Goal: Information Seeking & Learning: Learn about a topic

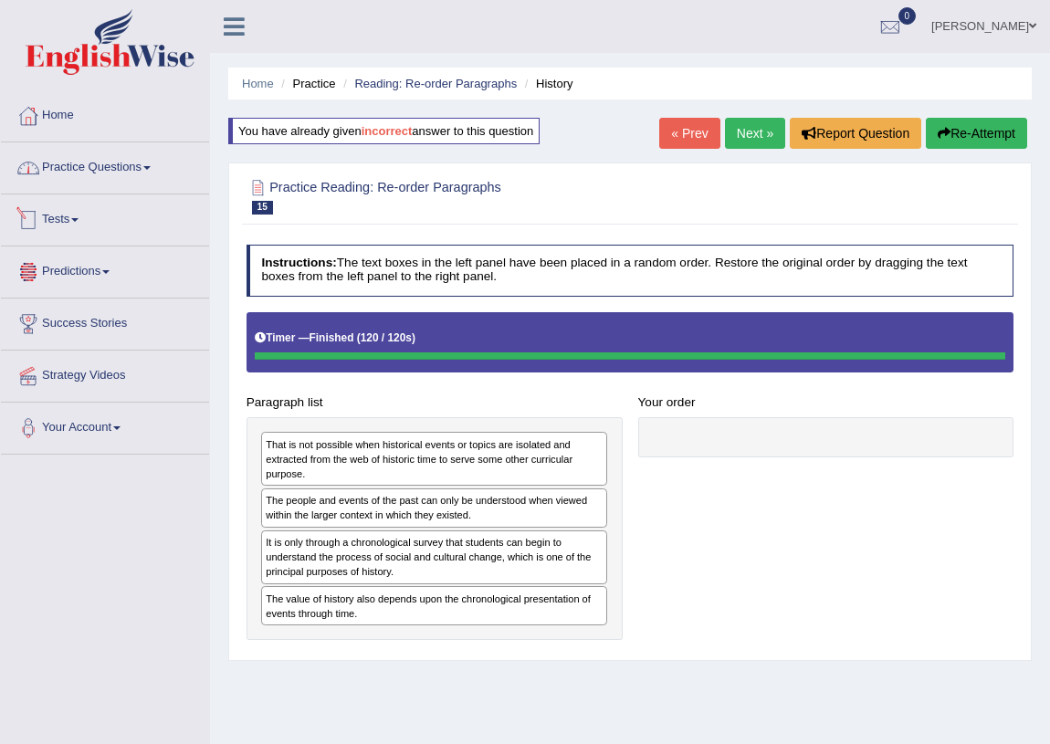
click at [110, 161] on link "Practice Questions" at bounding box center [105, 165] width 208 height 46
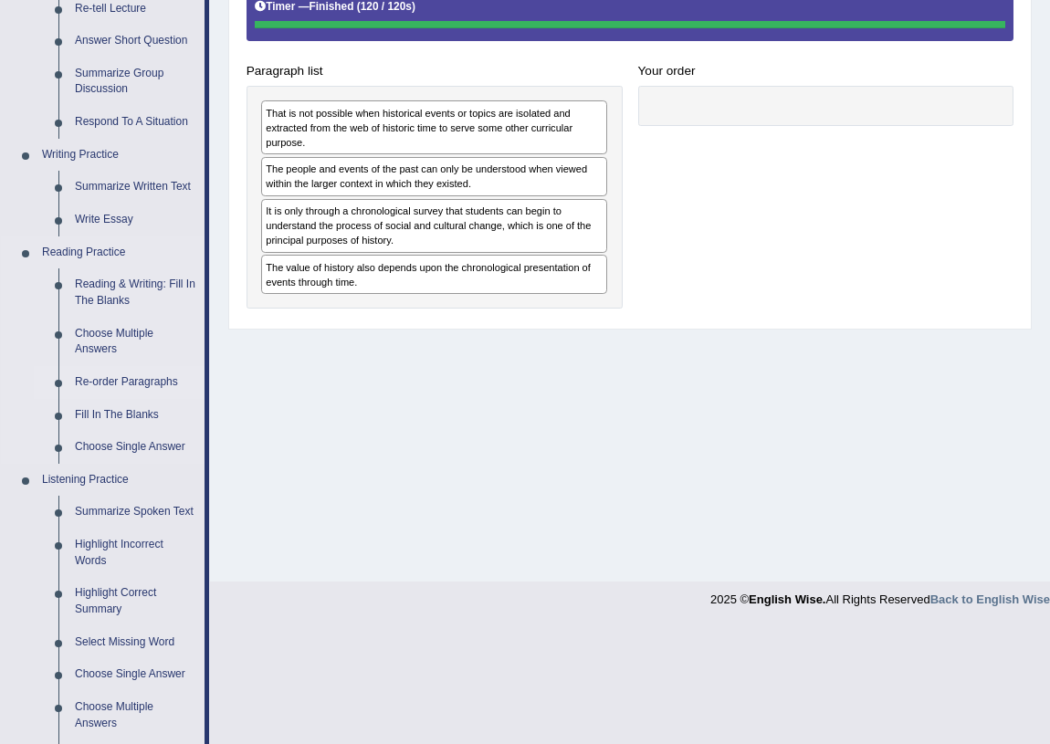
scroll to position [248, 0]
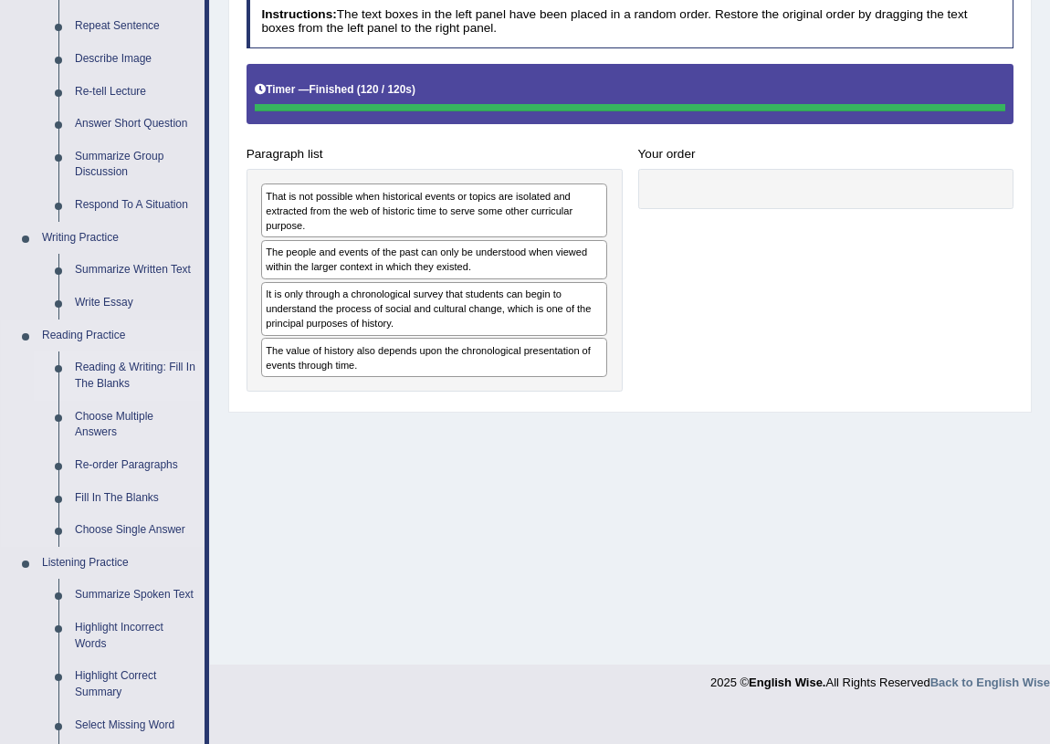
click at [142, 370] on link "Reading & Writing: Fill In The Blanks" at bounding box center [136, 375] width 138 height 48
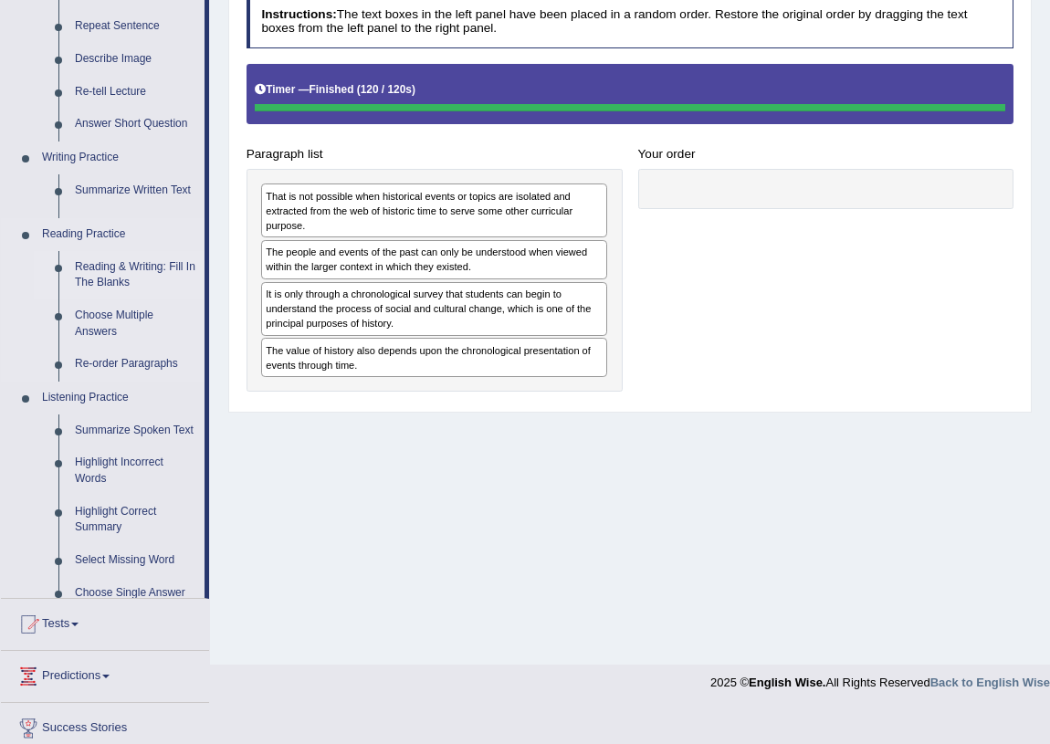
scroll to position [214, 0]
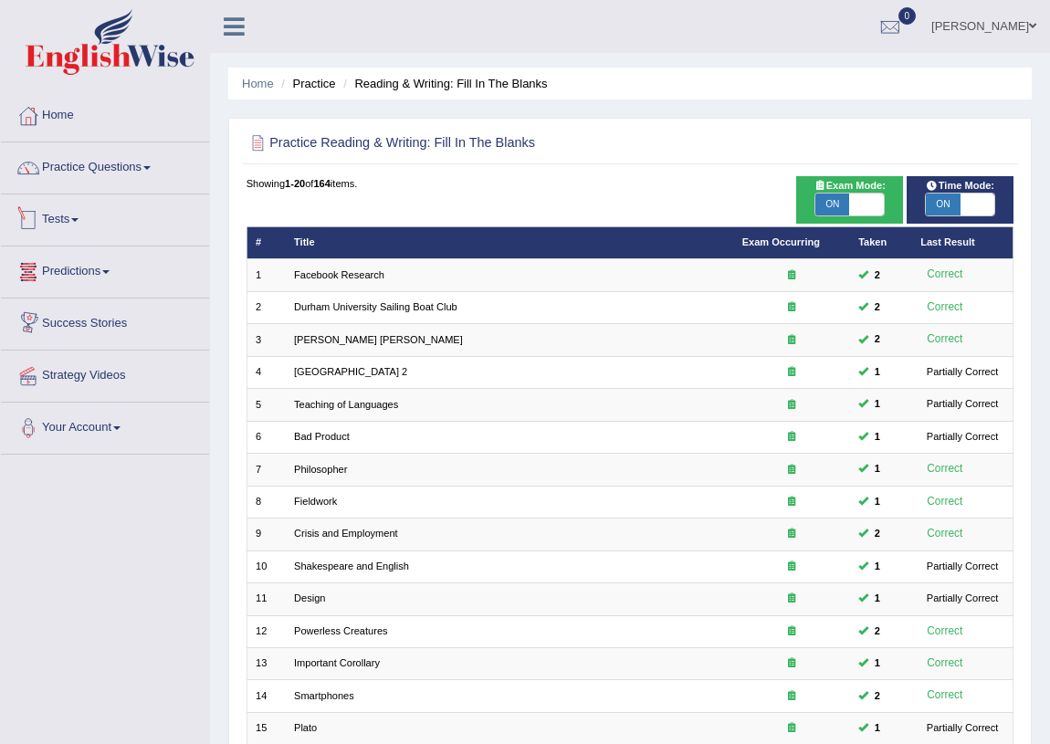
click at [119, 175] on link "Practice Questions" at bounding box center [105, 165] width 208 height 46
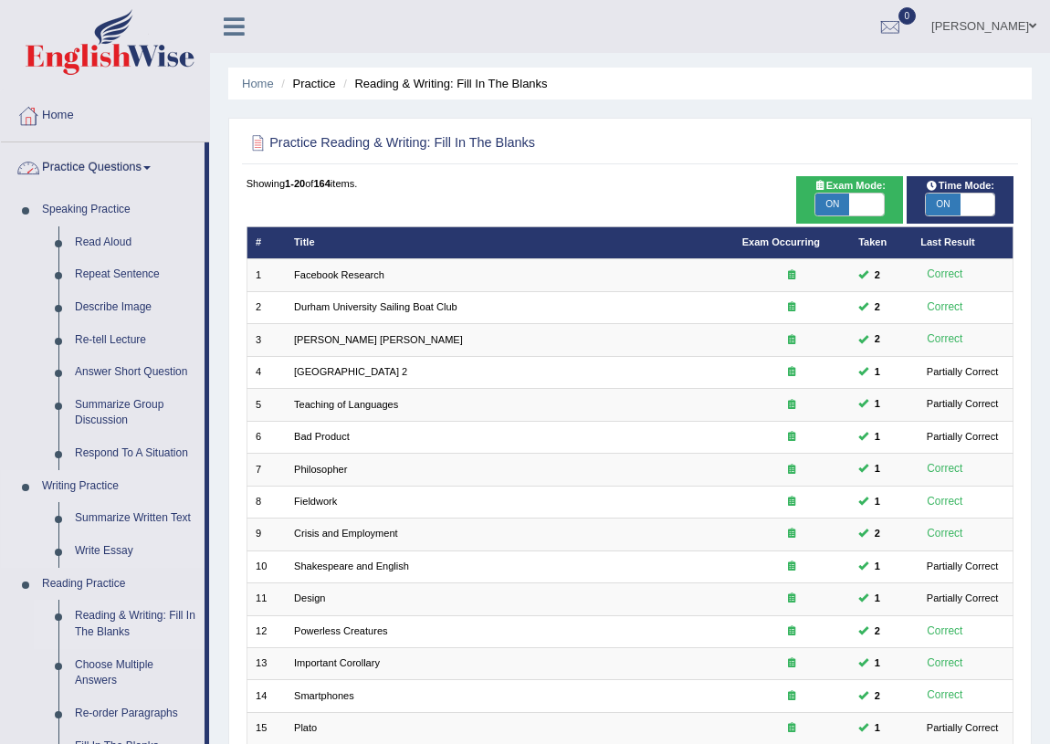
scroll to position [82, 0]
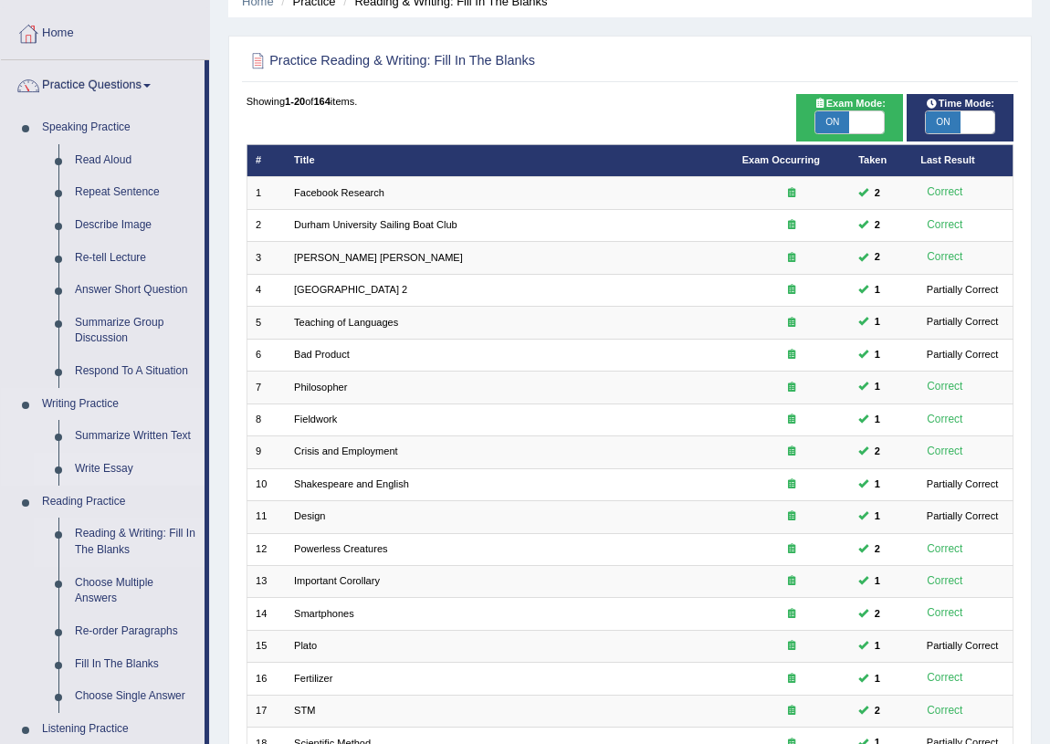
click at [117, 466] on link "Write Essay" at bounding box center [136, 469] width 138 height 33
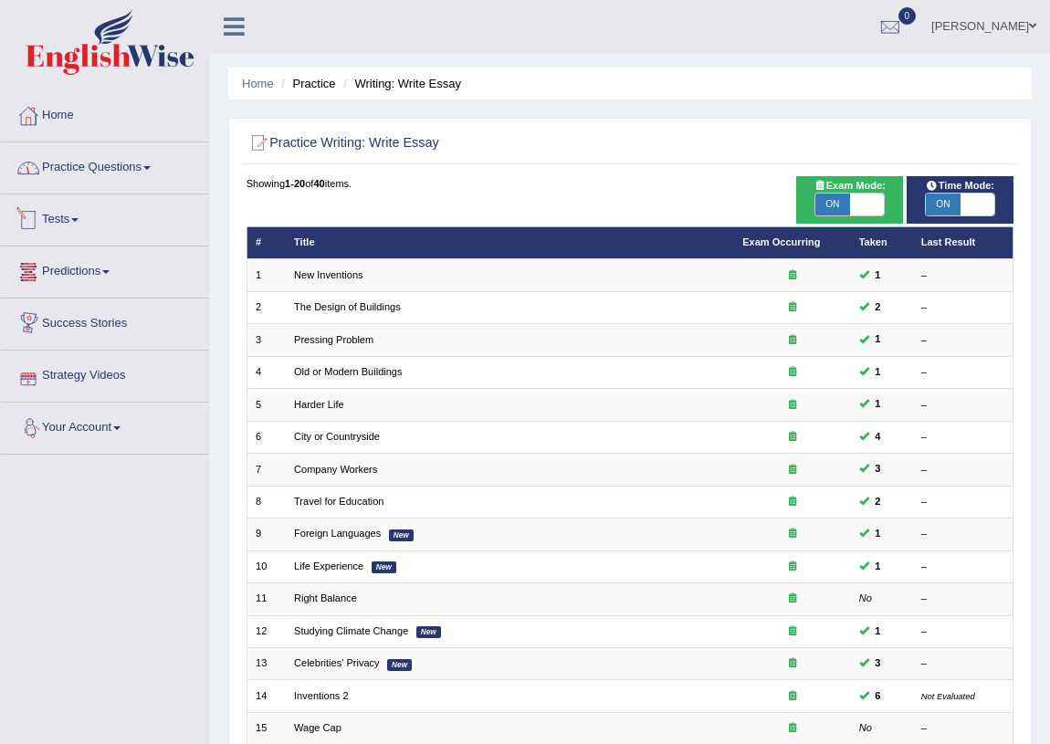
click at [123, 175] on link "Practice Questions" at bounding box center [105, 165] width 208 height 46
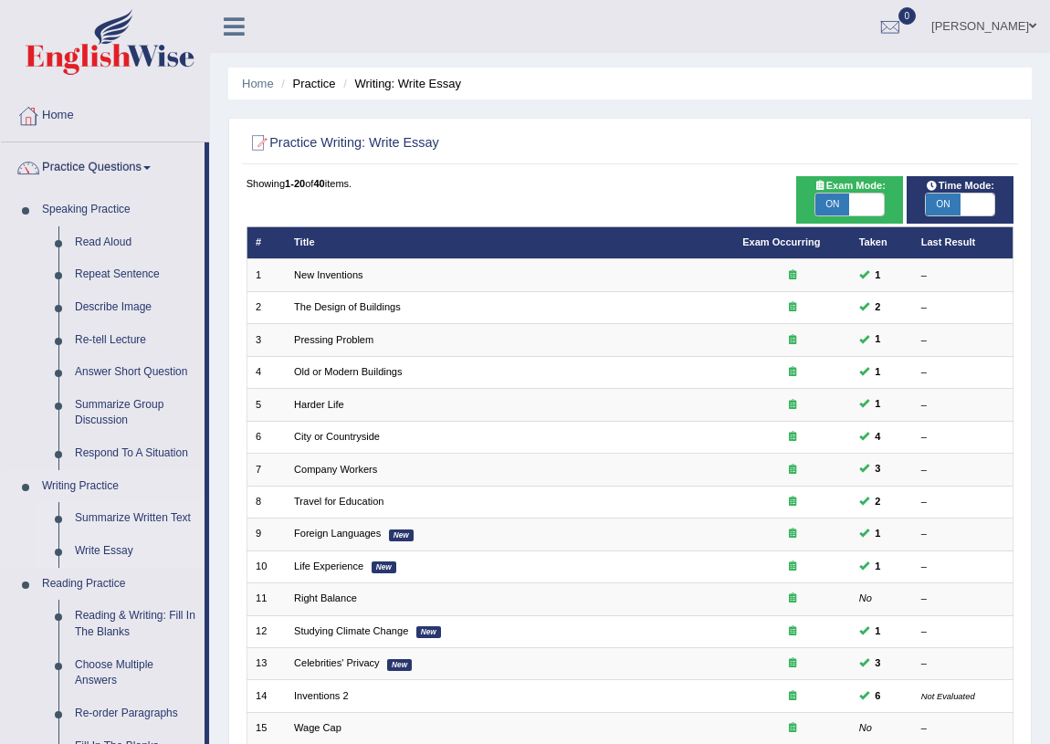
click at [150, 519] on link "Summarize Written Text" at bounding box center [136, 518] width 138 height 33
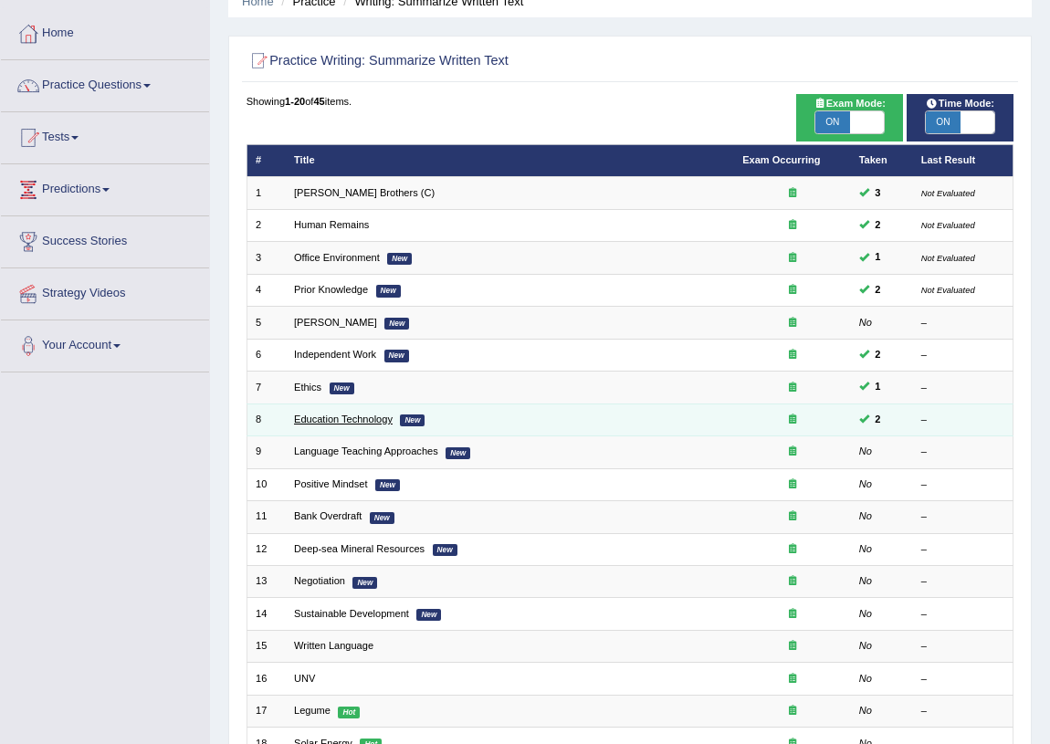
scroll to position [165, 0]
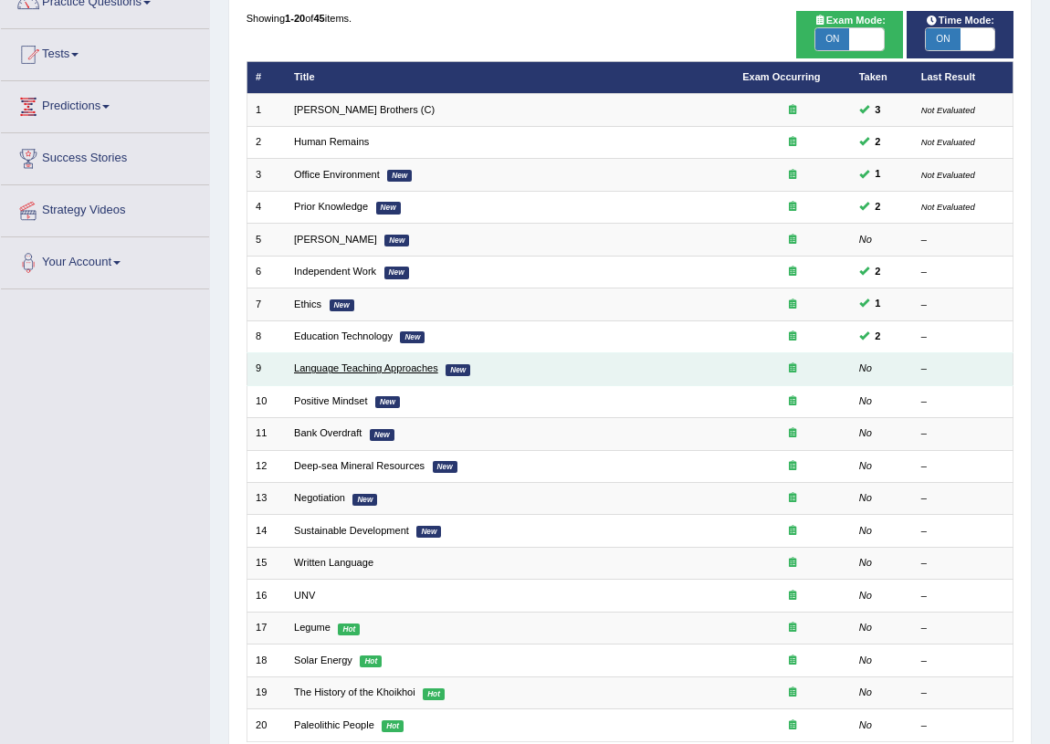
click at [416, 369] on link "Language Teaching Approaches" at bounding box center [366, 367] width 144 height 11
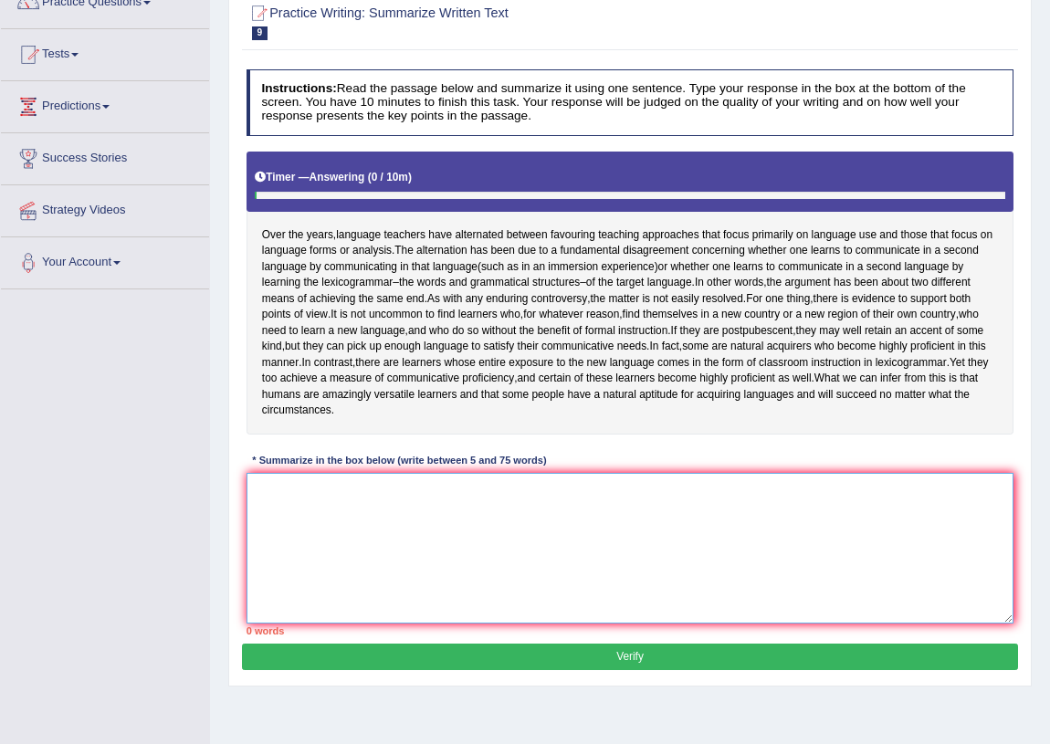
click at [399, 541] on textarea at bounding box center [631, 548] width 768 height 151
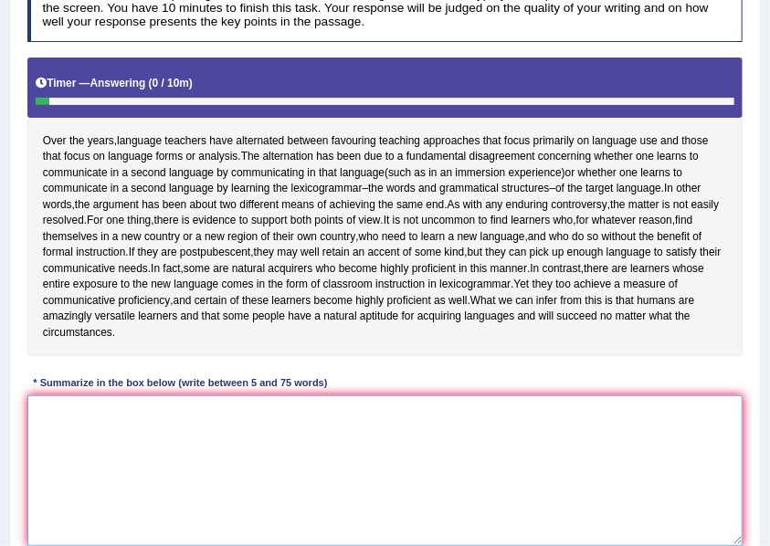
scroll to position [267, 0]
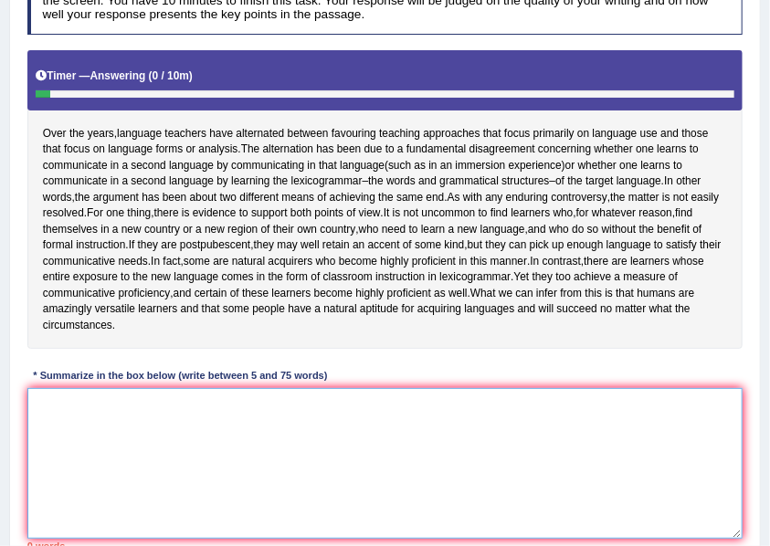
click at [270, 487] on textarea at bounding box center [385, 463] width 716 height 151
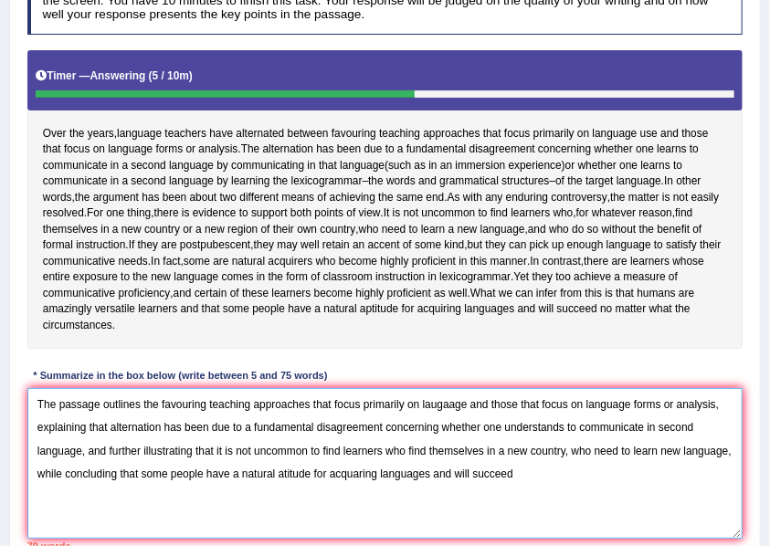
drag, startPoint x: 376, startPoint y: 489, endPoint x: 332, endPoint y: 488, distance: 43.8
click at [332, 488] on textarea "The passage outlines the favouring teaching approaches that focus primarily on …" at bounding box center [385, 463] width 716 height 151
click at [290, 488] on textarea "The passage outlines the favouring teaching approaches that focus primarily on …" at bounding box center [385, 463] width 716 height 151
click at [378, 502] on textarea "The passage outlines the favouring teaching approaches that focus primarily on …" at bounding box center [385, 463] width 716 height 151
click at [479, 501] on textarea "The passage outlines the favouring teaching approaches that focus primarily on …" at bounding box center [385, 463] width 716 height 151
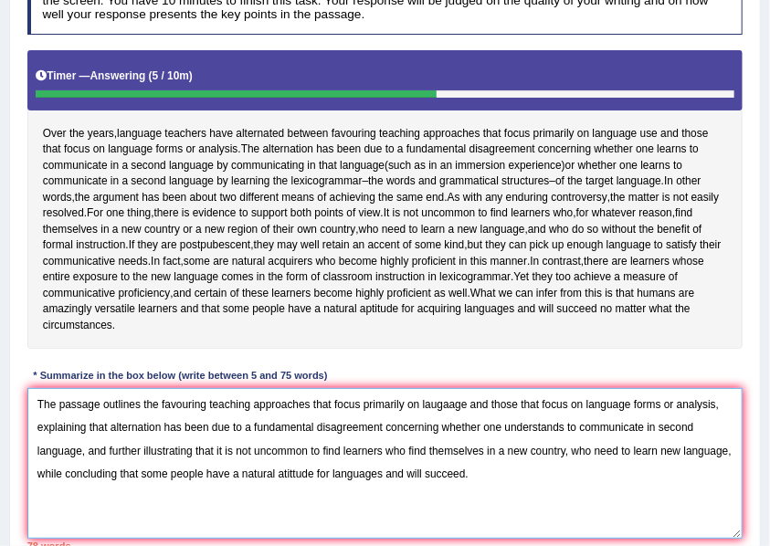
click at [155, 418] on textarea "The passage outlines the favouring teaching approaches that focus primarily on …" at bounding box center [385, 463] width 716 height 151
drag, startPoint x: 698, startPoint y: 418, endPoint x: 451, endPoint y: 421, distance: 246.5
click at [451, 421] on textarea "The passage outlines favouring teaching approaches that focus primarily on laug…" at bounding box center [385, 463] width 716 height 151
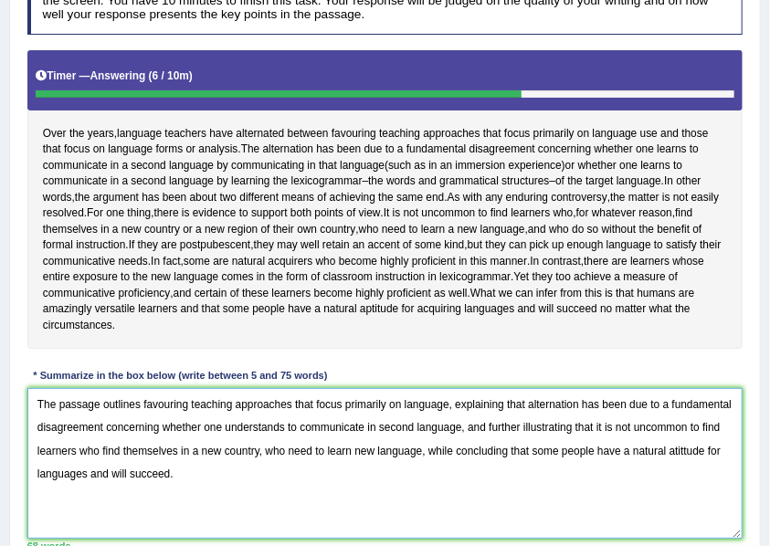
click at [596, 446] on textarea "The passage outlines favouring teaching approaches that focus primarily on lang…" at bounding box center [385, 463] width 716 height 151
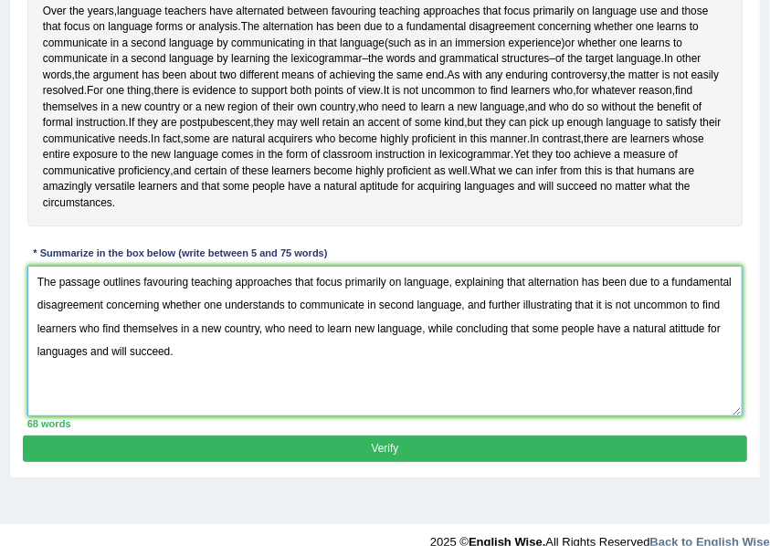
type textarea "The passage outlines favouring teaching approaches that focus primarily on lang…"
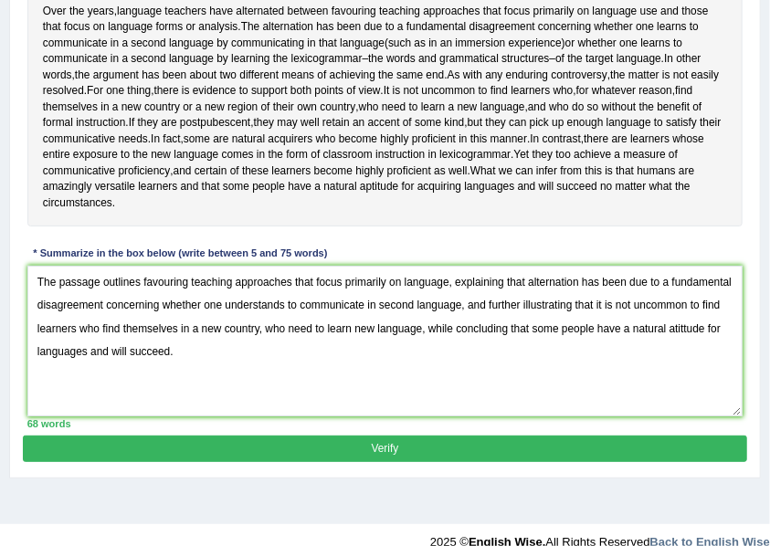
click at [498, 458] on button "Verify" at bounding box center [384, 448] width 723 height 26
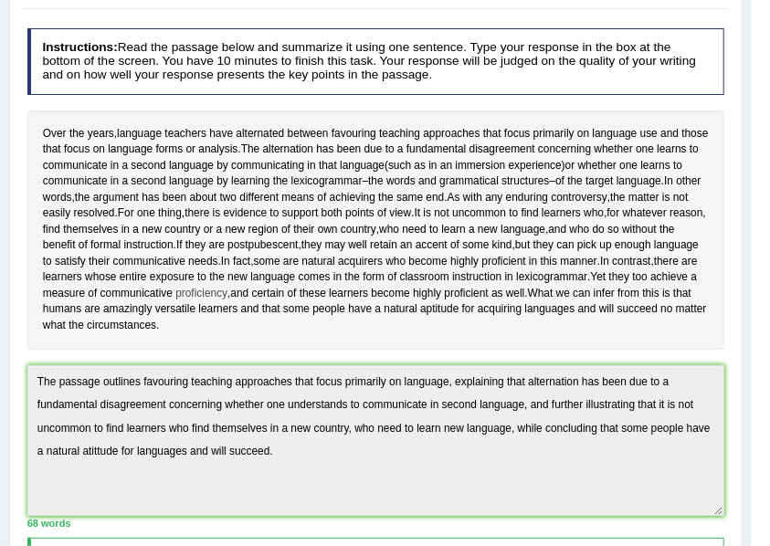
scroll to position [85, 0]
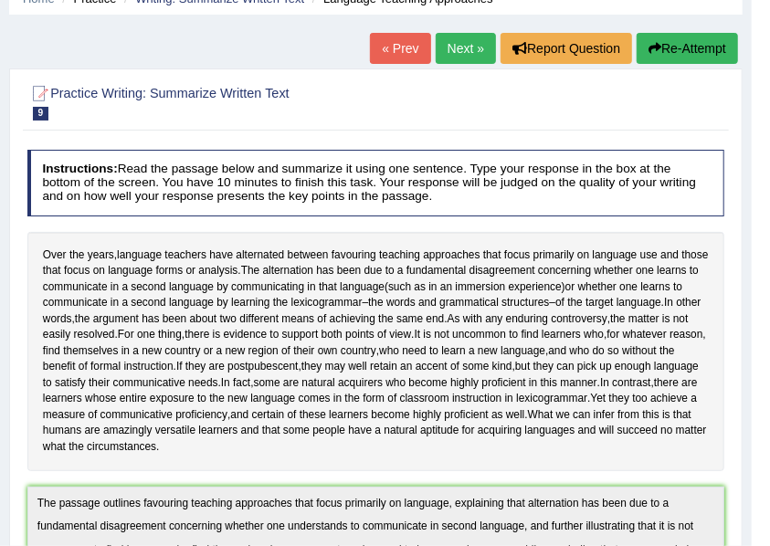
click at [473, 43] on link "Next »" at bounding box center [465, 48] width 60 height 31
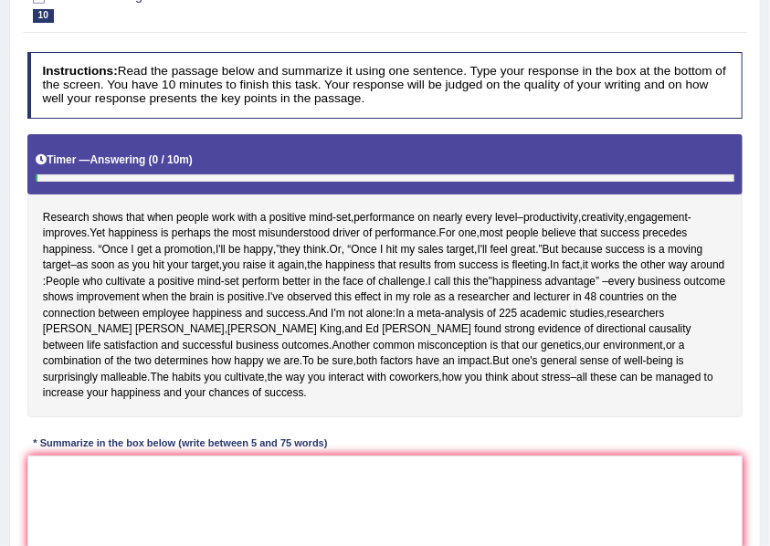
scroll to position [304, 0]
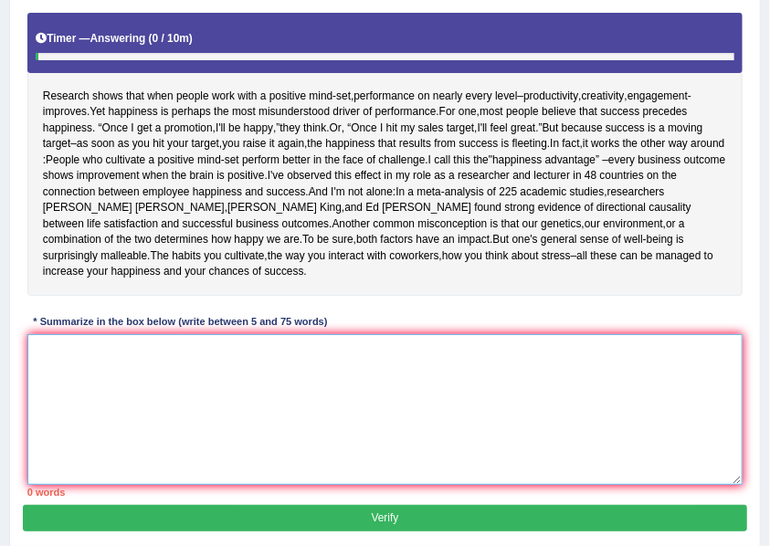
click at [309, 430] on textarea at bounding box center [385, 409] width 716 height 151
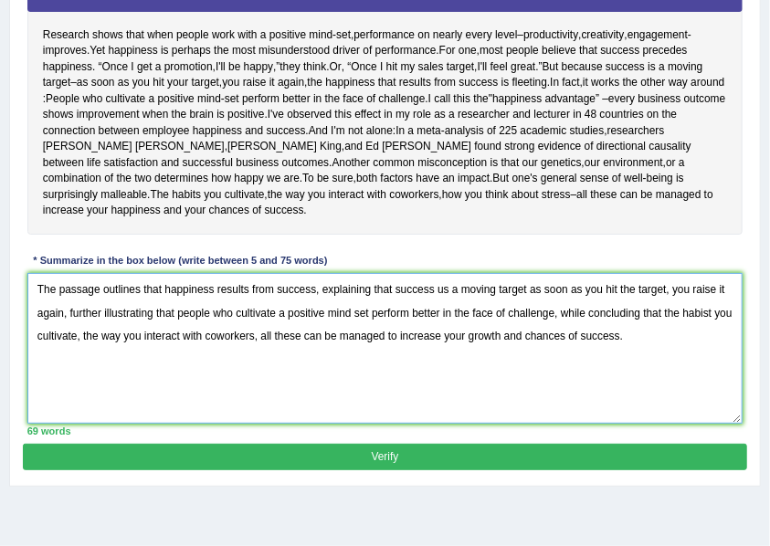
scroll to position [413, 0]
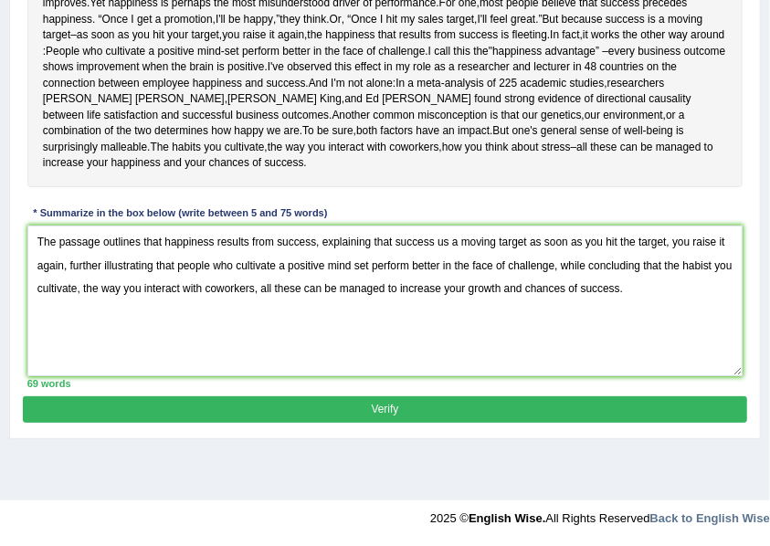
drag, startPoint x: 570, startPoint y: 389, endPoint x: 594, endPoint y: 345, distance: 50.3
click at [594, 345] on div "Practice Writing: Summarize Written Text 10 Positive Mindset Instructions: Read…" at bounding box center [384, 90] width 751 height 698
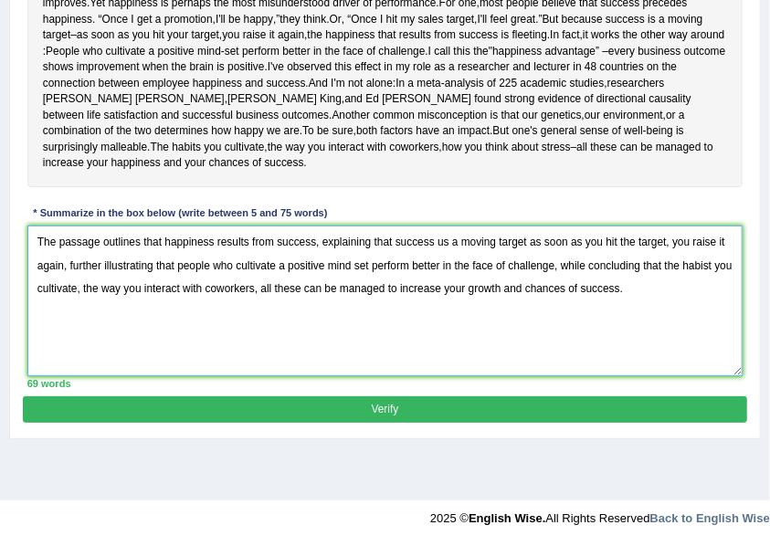
click at [703, 248] on textarea "The passage outlines that happiness results from success, explaining that succe…" at bounding box center [385, 301] width 716 height 151
click at [707, 248] on textarea "The passage outlines that happiness results from success, explaining that succe…" at bounding box center [385, 301] width 716 height 151
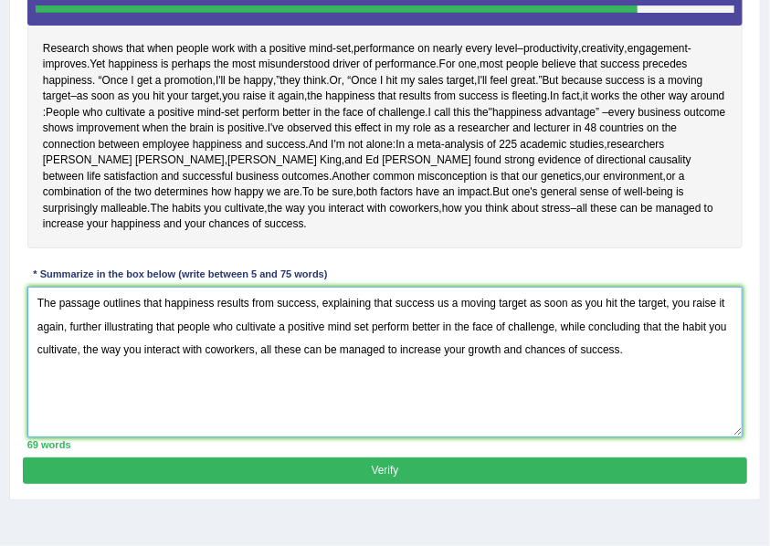
click at [466, 310] on textarea "The passage outlines that happiness results from success, explaining that succe…" at bounding box center [385, 362] width 716 height 151
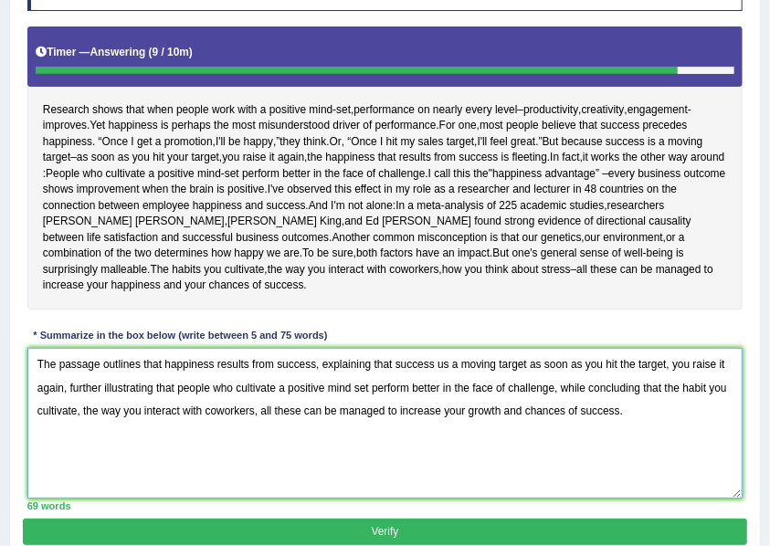
scroll to position [413, 0]
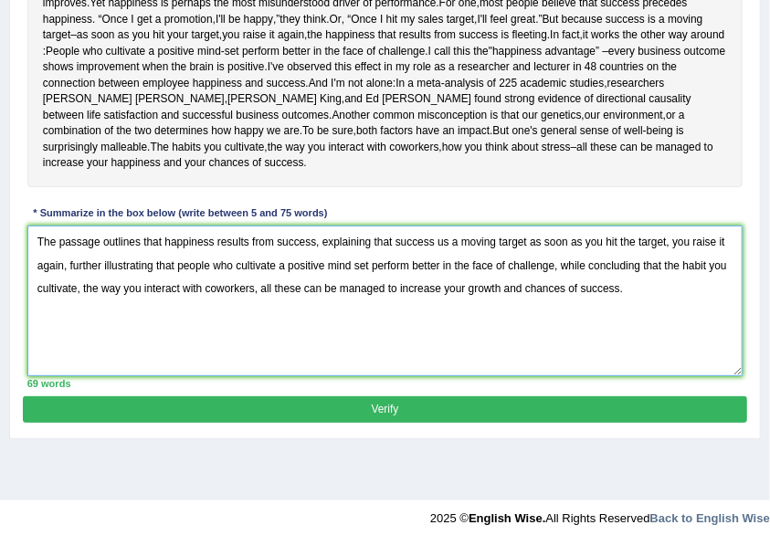
type textarea "The passage outlines that happiness results from success, explaining that succe…"
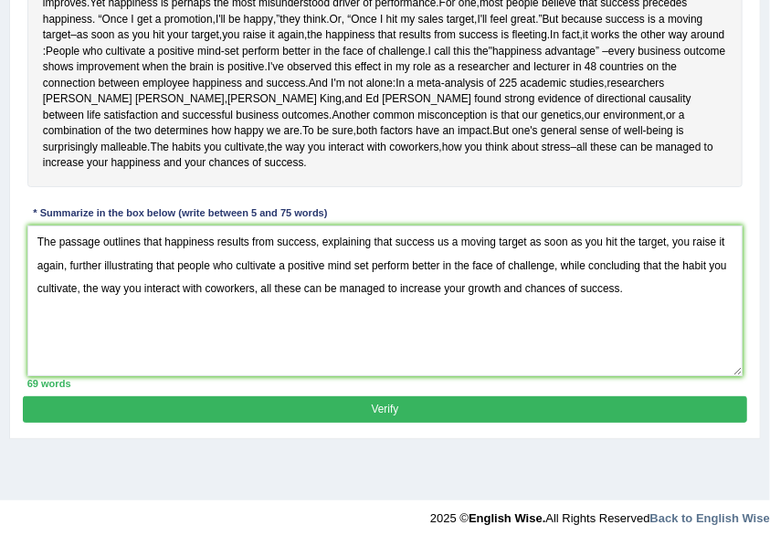
click at [483, 396] on button "Verify" at bounding box center [384, 409] width 723 height 26
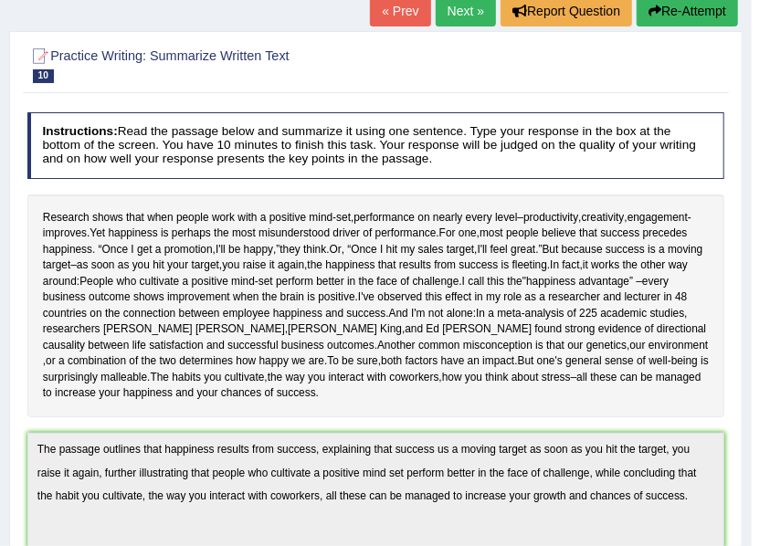
scroll to position [0, 0]
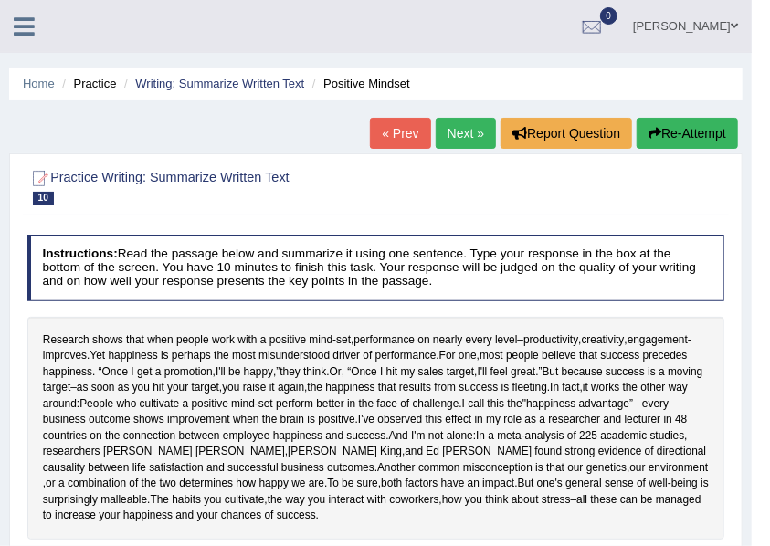
click at [449, 139] on link "Next »" at bounding box center [465, 133] width 60 height 31
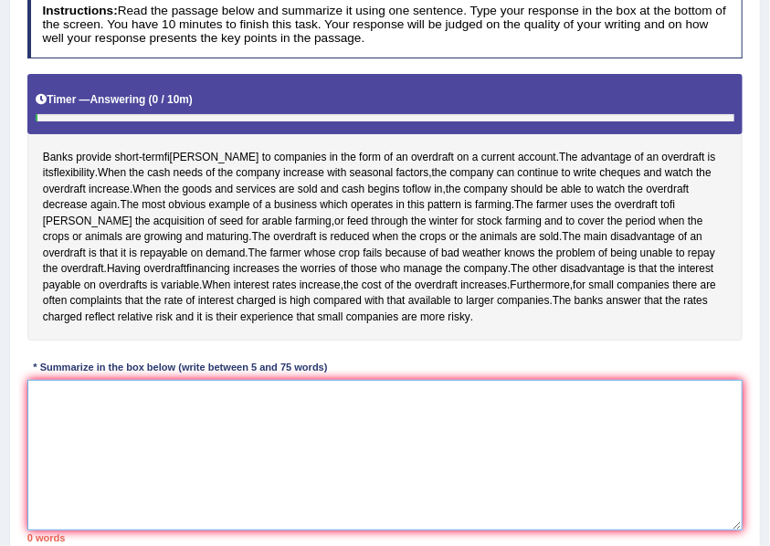
click at [404, 490] on textarea at bounding box center [385, 455] width 716 height 151
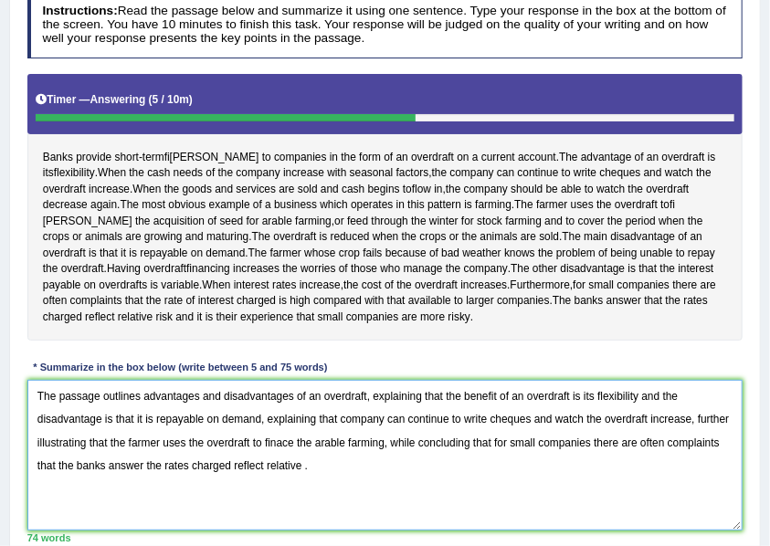
click at [304, 475] on textarea "The passage outlines advantages and disadvantages of an overdraft, explaining t…" at bounding box center [385, 455] width 716 height 151
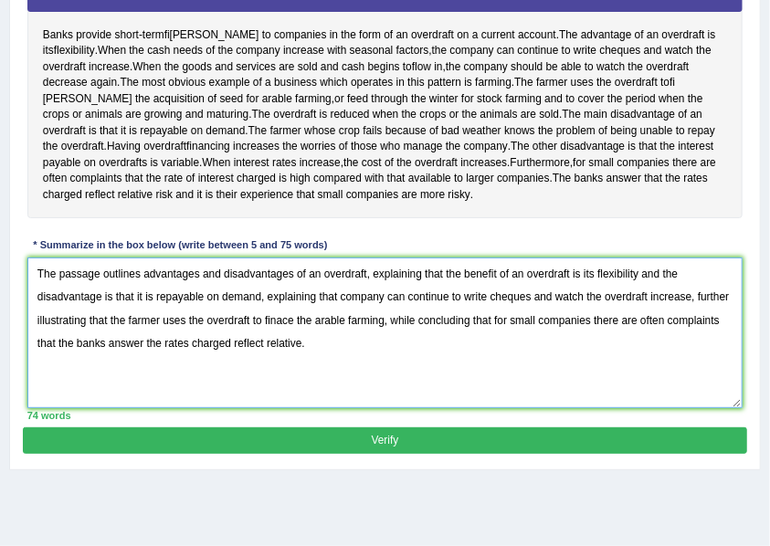
scroll to position [413, 0]
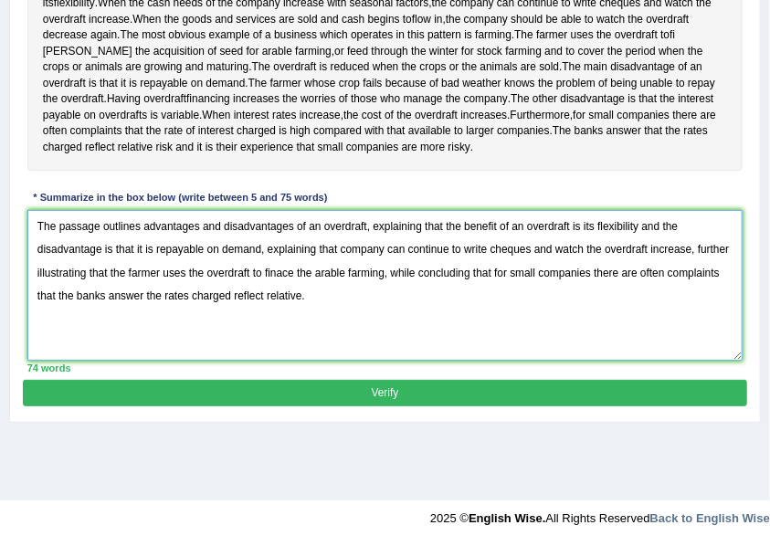
drag, startPoint x: 161, startPoint y: 309, endPoint x: 75, endPoint y: 310, distance: 85.8
click at [75, 310] on textarea "The passage outlines advantages and disadvantages of an overdraft, explaining t…" at bounding box center [385, 285] width 716 height 151
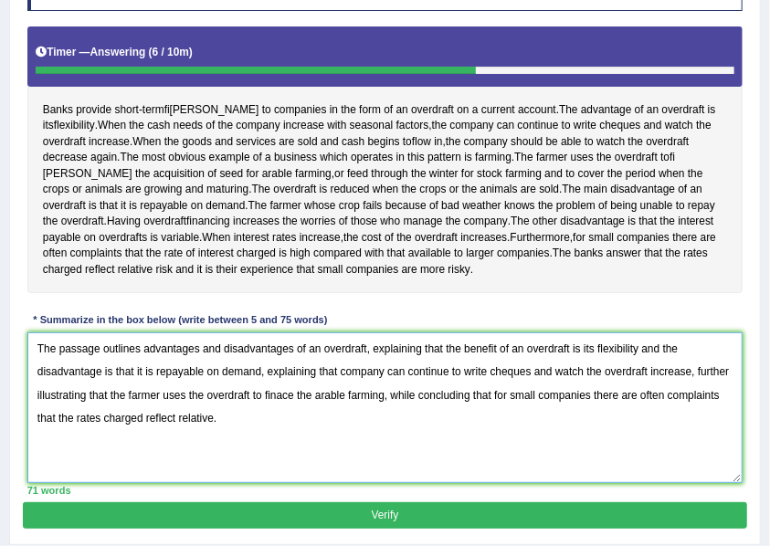
click at [236, 433] on textarea "The passage outlines advantages and disadvantages of an overdraft, explaining t…" at bounding box center [385, 407] width 716 height 151
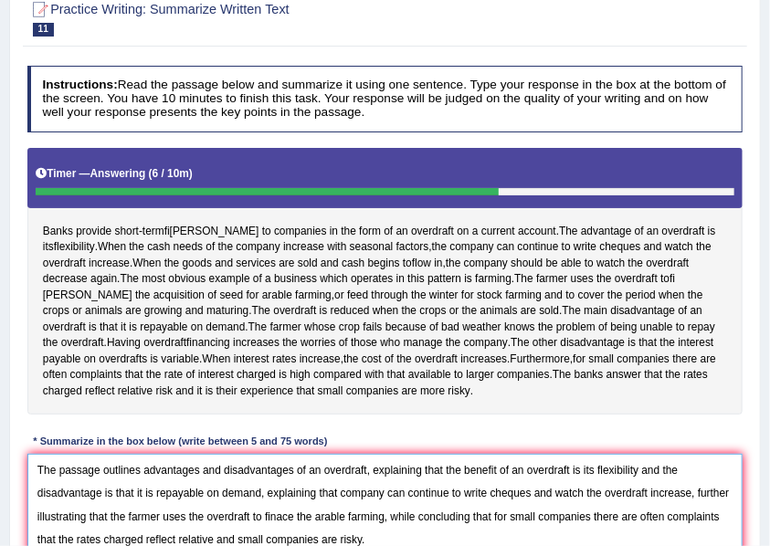
scroll to position [230, 0]
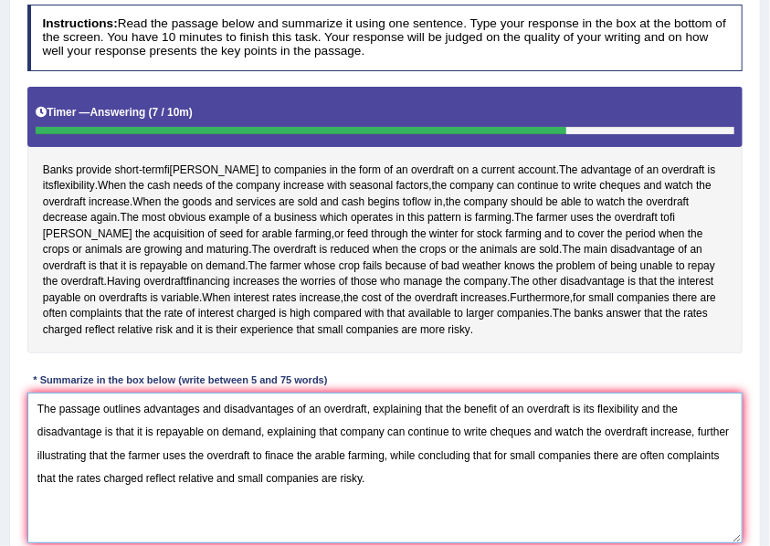
click at [283, 467] on textarea "The passage outlines advantages and disadvantages of an overdraft, explaining t…" at bounding box center [385, 468] width 716 height 151
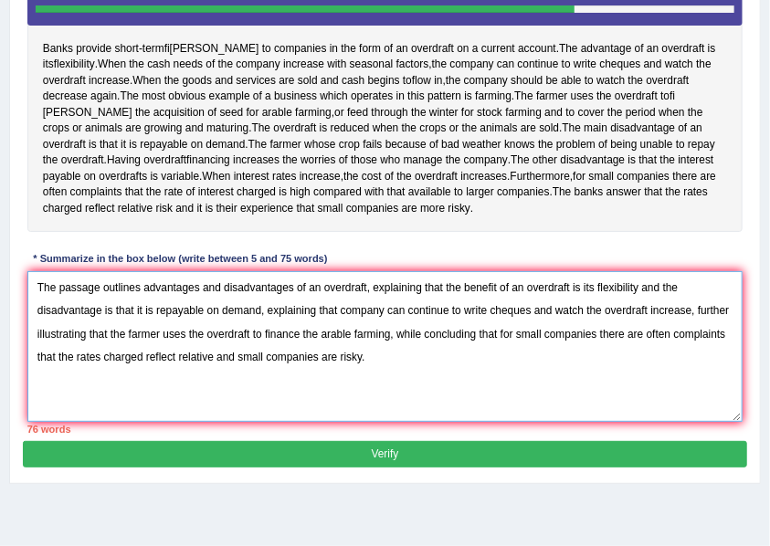
scroll to position [290, 0]
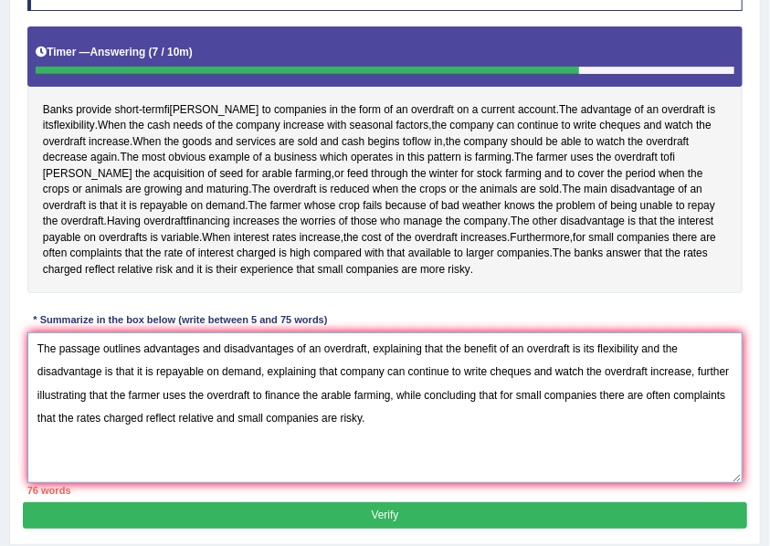
click at [141, 360] on textarea "The passage outlines advantages and disadvantages of an overdraft, explaining t…" at bounding box center [385, 407] width 716 height 151
click at [201, 362] on textarea "The passage outlines advantages and disadvantages of an overdraft, explaining t…" at bounding box center [385, 407] width 716 height 151
click at [288, 364] on textarea "The passage outlines advantage and disadvantages of an overdraft, explaining th…" at bounding box center [385, 407] width 716 height 151
click at [287, 398] on textarea "The passage outlines advantage and disadvantage of an overdraft, explaining tha…" at bounding box center [385, 407] width 716 height 151
click at [125, 404] on textarea "The passage outlines advantage and disadvantage of an overdraft, explaining tha…" at bounding box center [385, 407] width 716 height 151
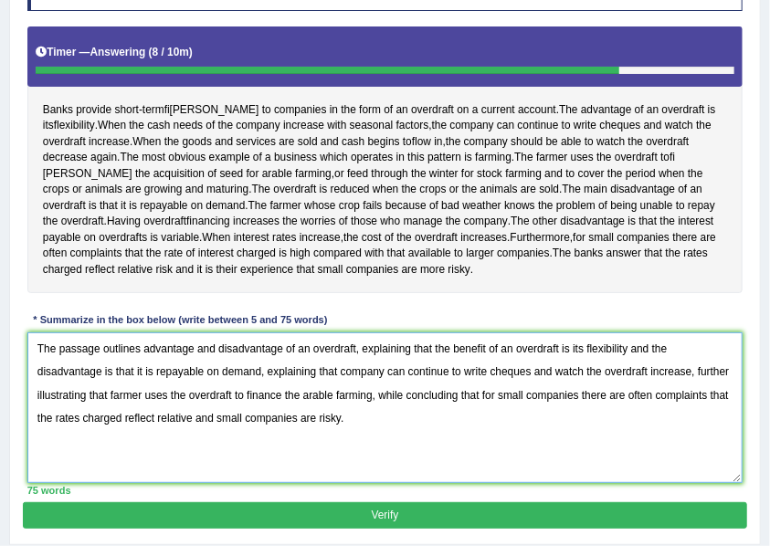
scroll to position [413, 0]
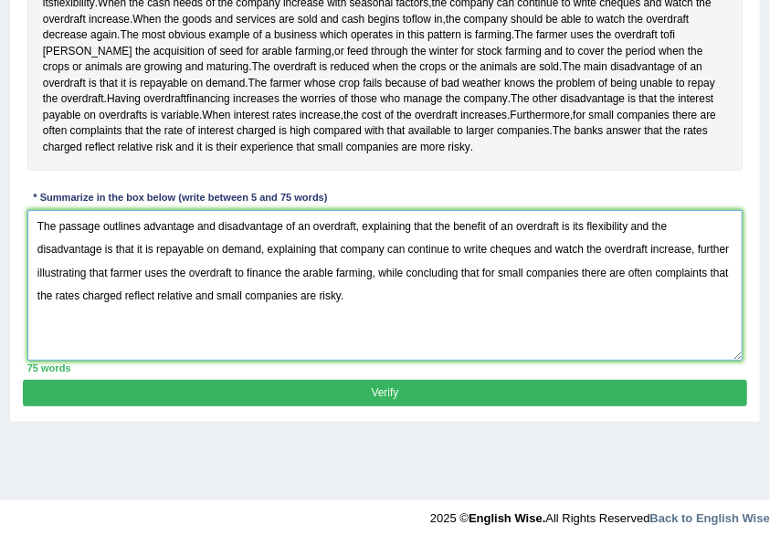
type textarea "The passage outlines advantage and disadvantage of an overdraft, explaining tha…"
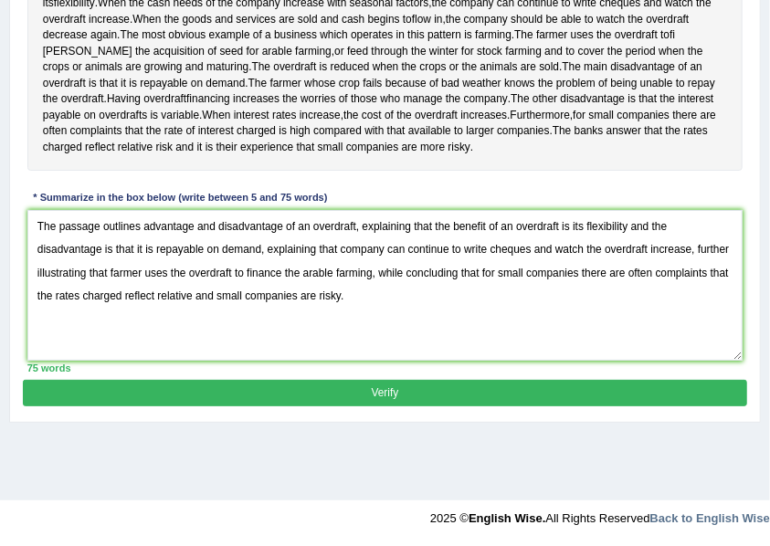
click at [435, 400] on button "Verify" at bounding box center [384, 393] width 723 height 26
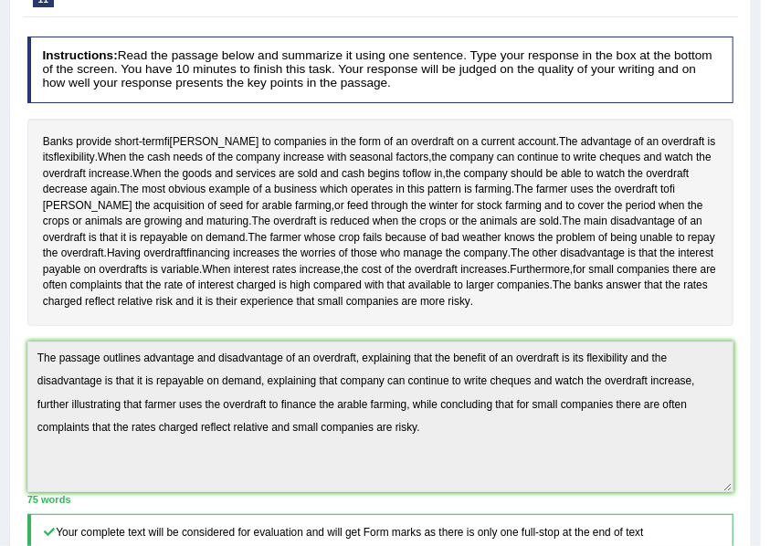
scroll to position [0, 0]
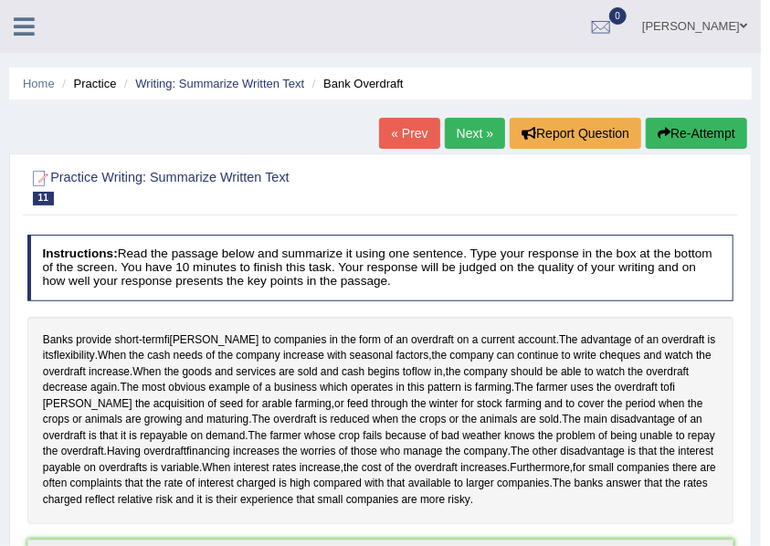
click at [478, 146] on link "Next »" at bounding box center [475, 133] width 60 height 31
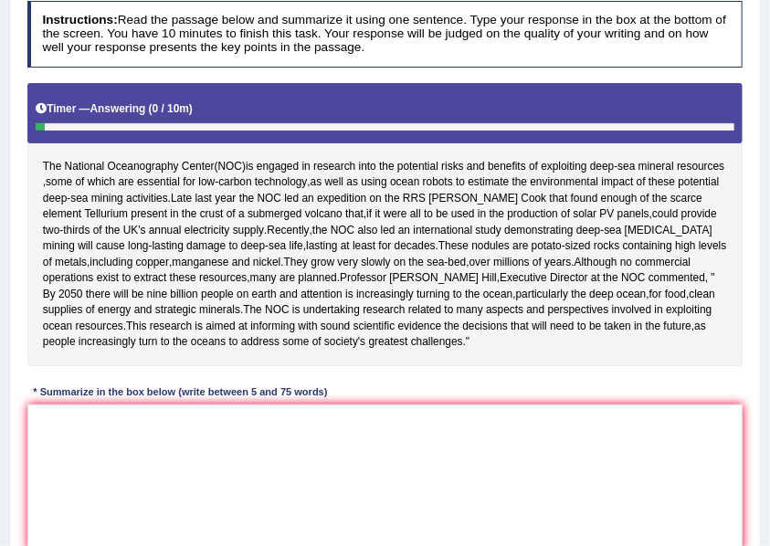
scroll to position [295, 0]
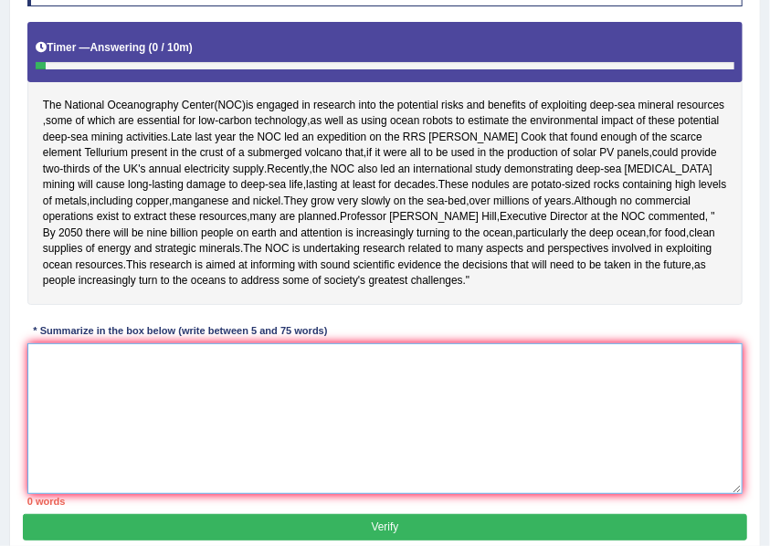
click at [504, 460] on textarea at bounding box center [385, 418] width 716 height 151
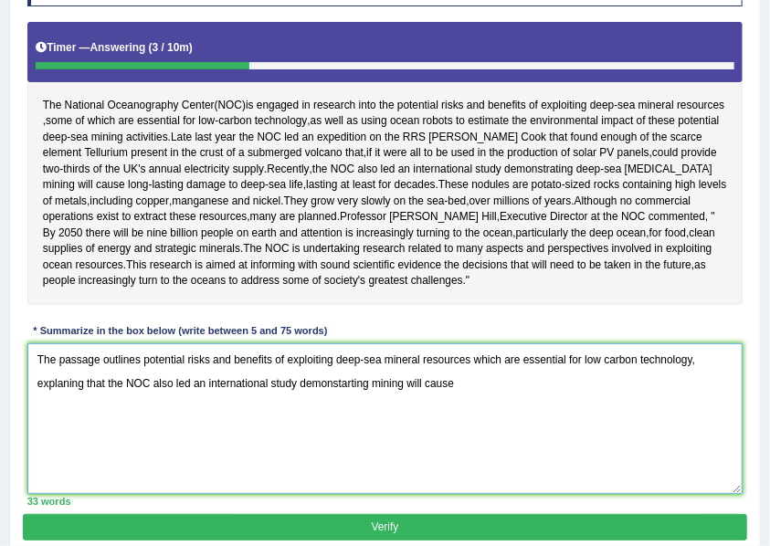
click at [128, 427] on textarea "The passage outlines potential risks and benefits of exploiting deep-sea minera…" at bounding box center [385, 418] width 716 height 151
click at [186, 430] on textarea "The passage outlines potential risks and benefits of exploiting deep-sea minera…" at bounding box center [385, 418] width 716 height 151
click at [299, 431] on textarea "The passage outlines potential risks and benefits of exploiting deep-sea minera…" at bounding box center [385, 418] width 716 height 151
click at [562, 429] on textarea "The passage outlines potential risks and benefits of exploiting deep-sea minera…" at bounding box center [385, 418] width 716 height 151
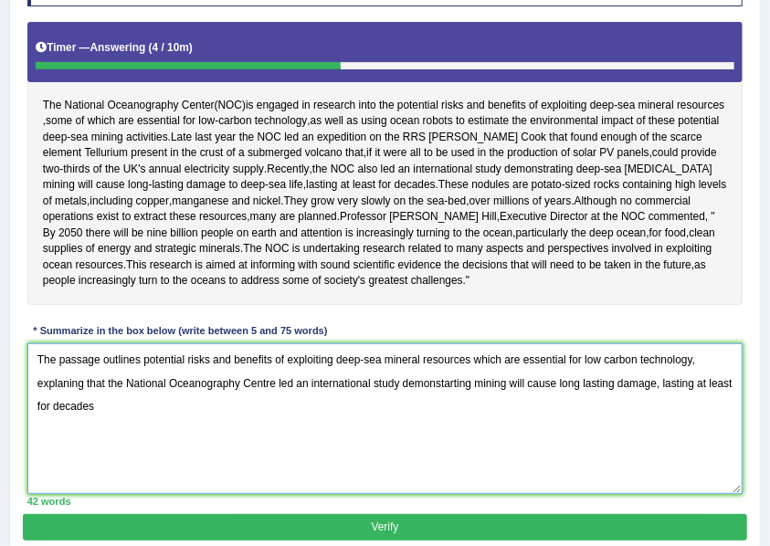
click at [662, 429] on textarea "The passage outlines potential risks and benefits of exploiting deep-sea minera…" at bounding box center [385, 418] width 716 height 151
click at [646, 454] on textarea "The passage outlines potential risks and benefits of exploiting deep-sea minera…" at bounding box center [385, 418] width 716 height 151
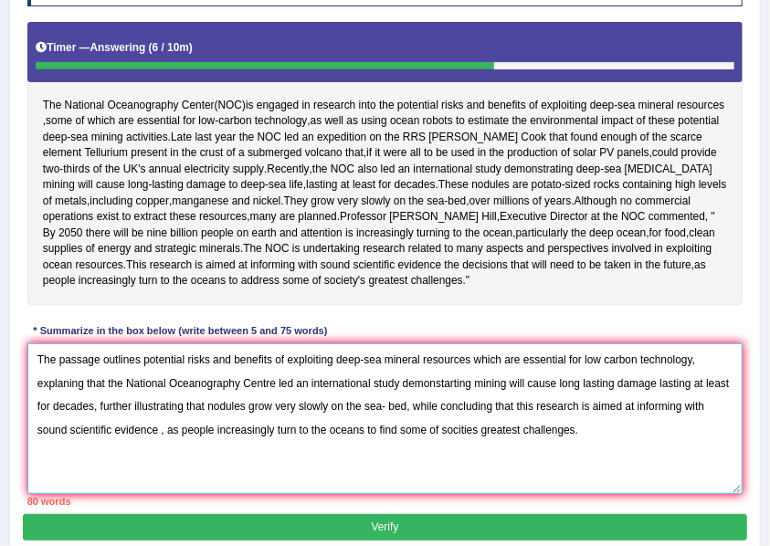
click at [183, 404] on textarea "The passage outlines potential risks and benefits of exploiting deep-sea minera…" at bounding box center [385, 418] width 716 height 151
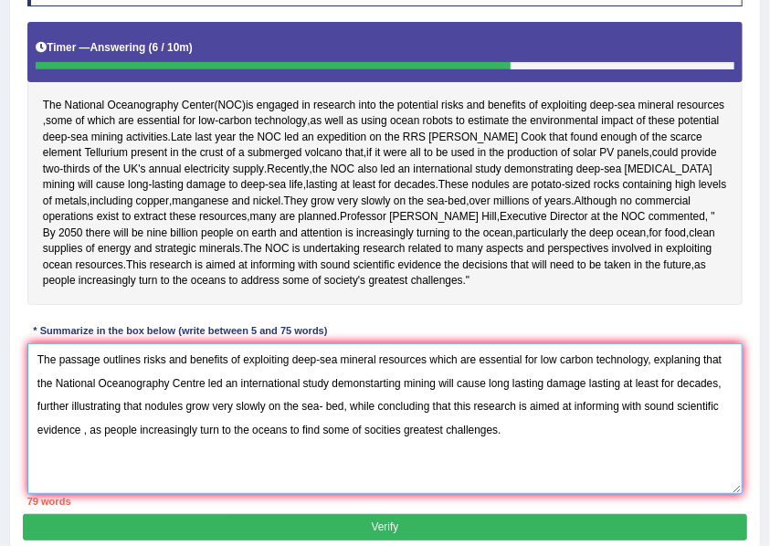
click at [620, 430] on textarea "The passage outlines risks and benefits of exploiting deep-sea mineral resource…" at bounding box center [385, 418] width 716 height 151
click at [657, 433] on textarea "The passage outlines risks and benefits of exploiting deep-sea mineral resource…" at bounding box center [385, 418] width 716 height 151
drag, startPoint x: 657, startPoint y: 433, endPoint x: 623, endPoint y: 431, distance: 34.7
click at [623, 431] on textarea "The passage outlines risks and benefits of exploiting deep-sea mineral resource…" at bounding box center [385, 418] width 716 height 151
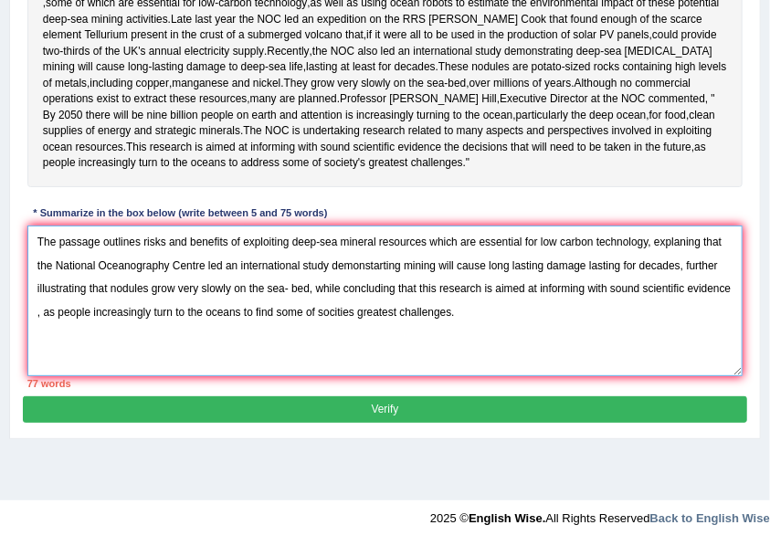
scroll to position [356, 0]
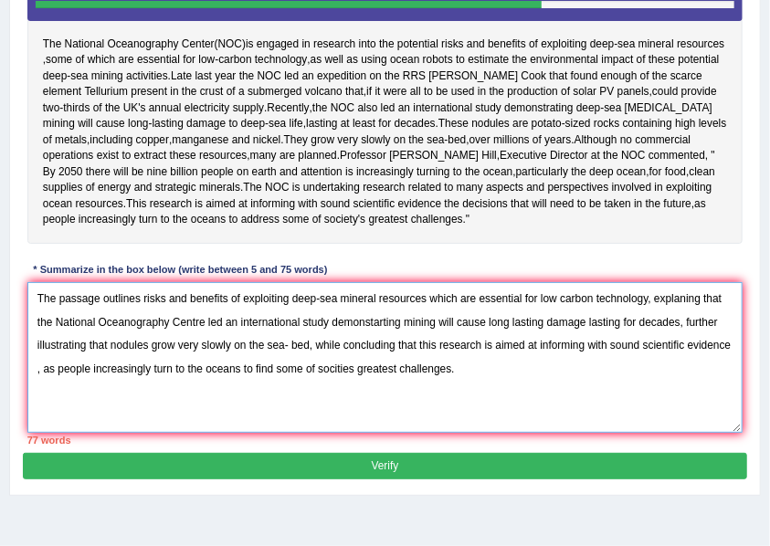
drag, startPoint x: 316, startPoint y: 393, endPoint x: 26, endPoint y: 380, distance: 290.6
click at [26, 380] on div "Instructions: Read the passage below and summarize it using one sentence. Type …" at bounding box center [384, 162] width 723 height 582
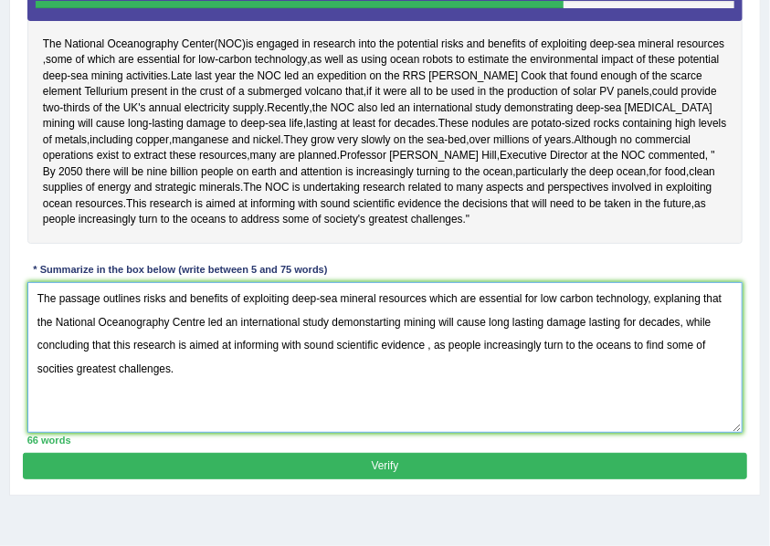
click at [422, 393] on textarea "The passage outlines risks and benefits of exploiting deep-sea mineral resource…" at bounding box center [385, 357] width 716 height 151
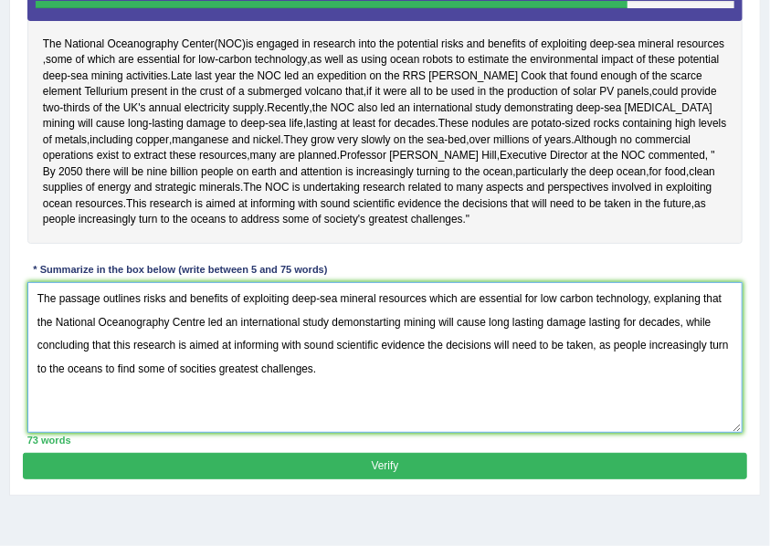
click at [216, 411] on textarea "The passage outlines risks and benefits of exploiting deep-sea mineral resource…" at bounding box center [385, 357] width 716 height 151
click at [544, 372] on textarea "The passage outlines risks and benefits of exploiting deep-sea mineral resource…" at bounding box center [385, 357] width 716 height 151
type textarea "The passage outlines risks and benefits of exploiting deep-sea mineral resource…"
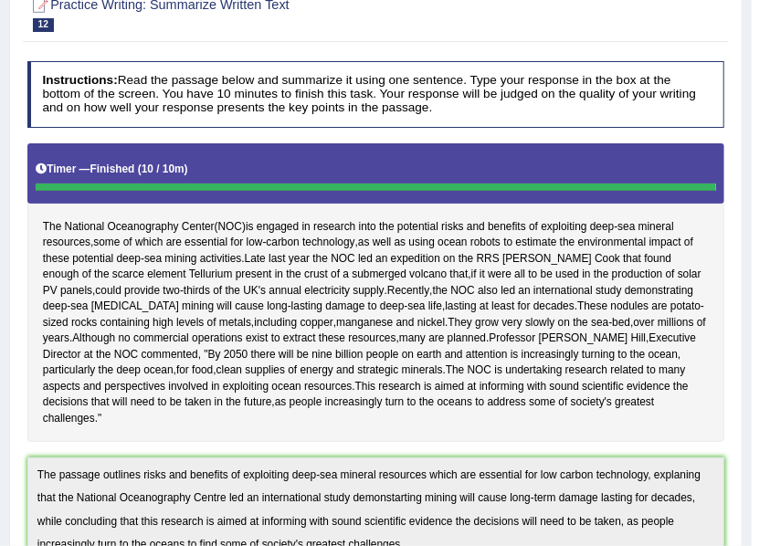
scroll to position [0, 0]
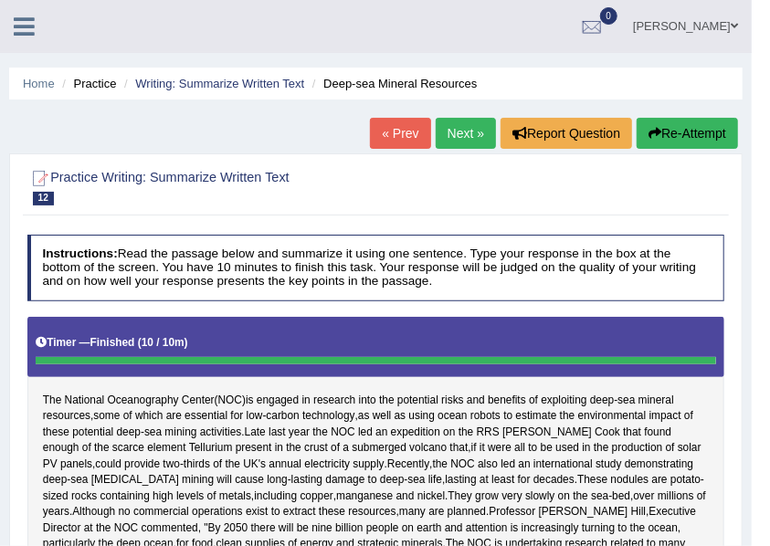
click at [455, 143] on link "Next »" at bounding box center [465, 133] width 60 height 31
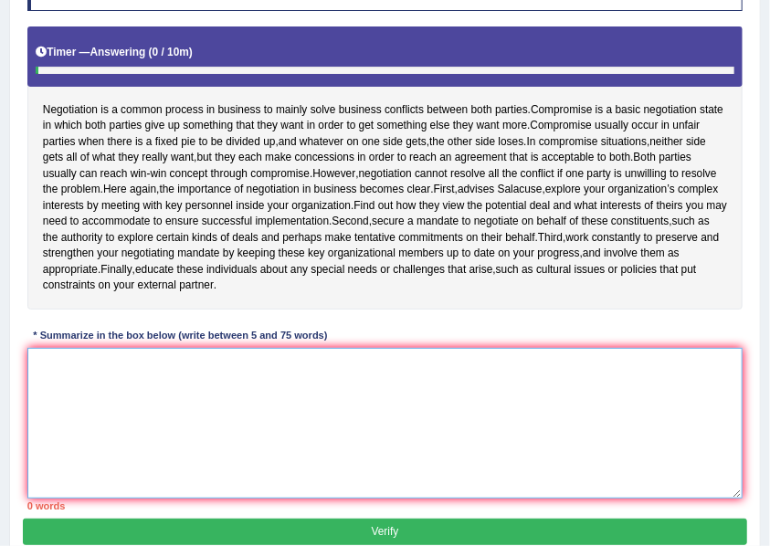
click at [321, 421] on textarea at bounding box center [385, 423] width 716 height 151
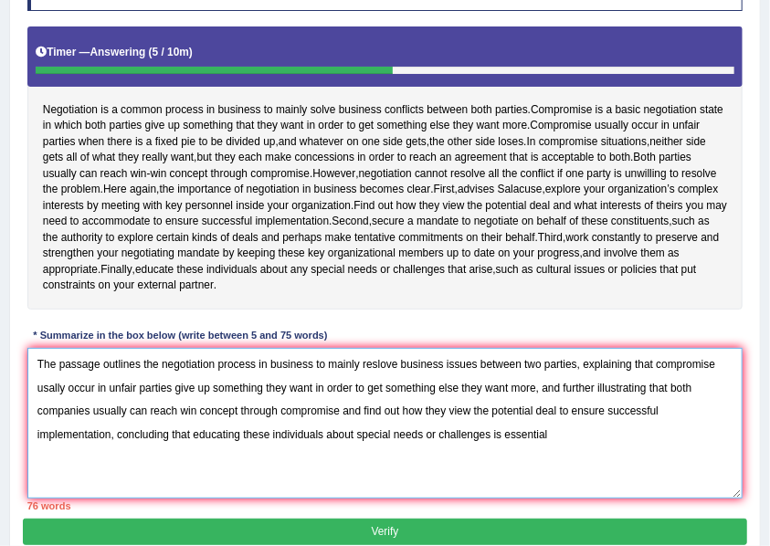
drag, startPoint x: 490, startPoint y: 464, endPoint x: 425, endPoint y: 462, distance: 65.8
click at [425, 462] on textarea "The passage outlines the negotiation process in business to mainly reslove busi…" at bounding box center [385, 423] width 716 height 151
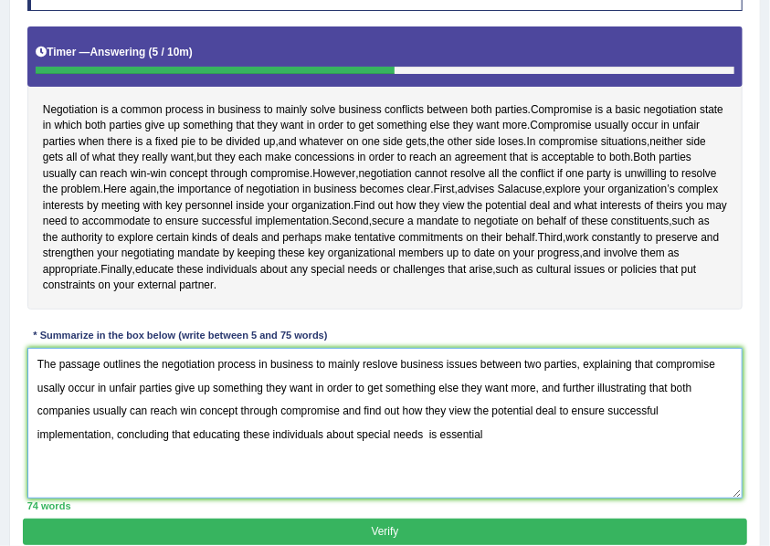
click at [489, 467] on textarea "The passage outlines the negotiation process in business to mainly reslove busi…" at bounding box center [385, 423] width 716 height 151
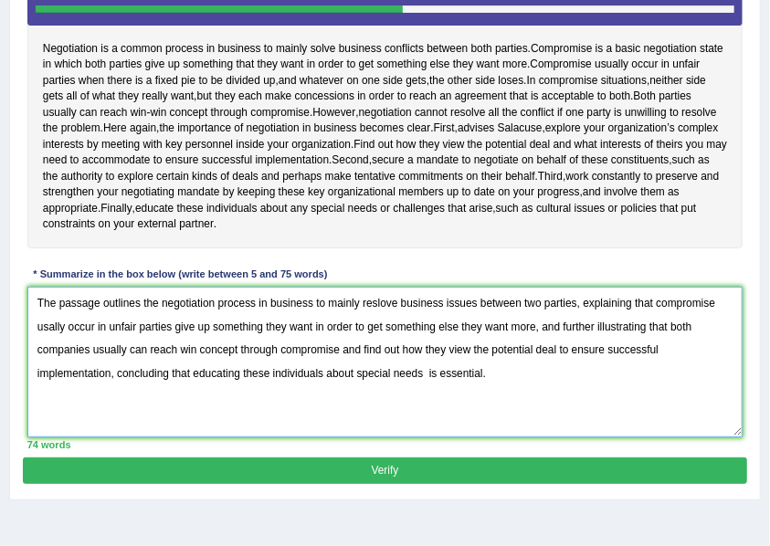
click at [442, 330] on textarea "The passage outlines the negotiation process in business to mainly reslove busi…" at bounding box center [385, 362] width 716 height 151
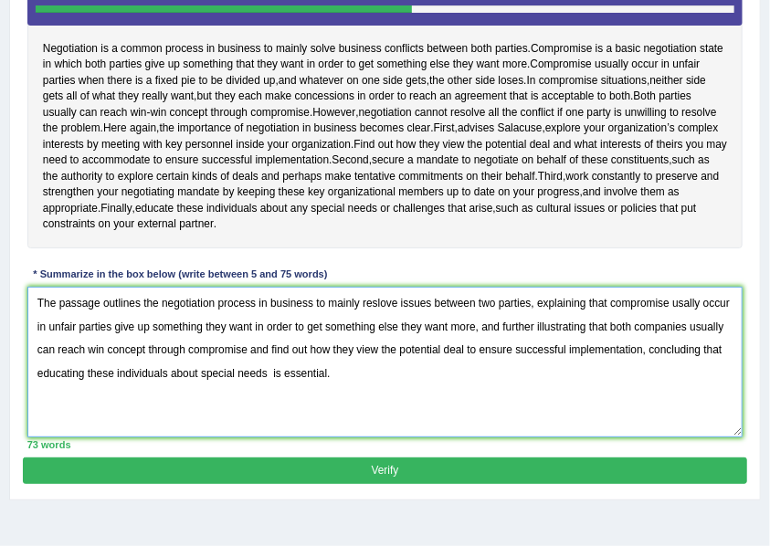
click at [683, 332] on textarea "The passage outlines the negotiation process in business to mainly reslove issu…" at bounding box center [385, 362] width 716 height 151
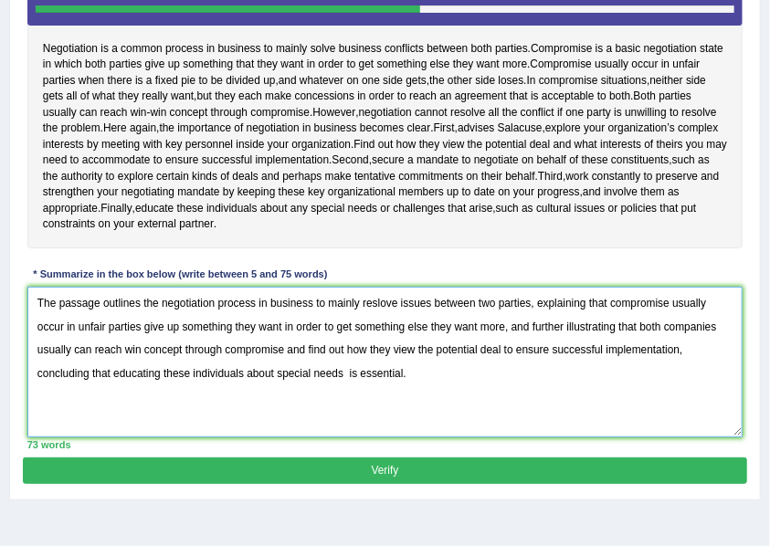
click at [144, 356] on textarea "The passage outlines the negotiation process in business to mainly reslove issu…" at bounding box center [385, 362] width 716 height 151
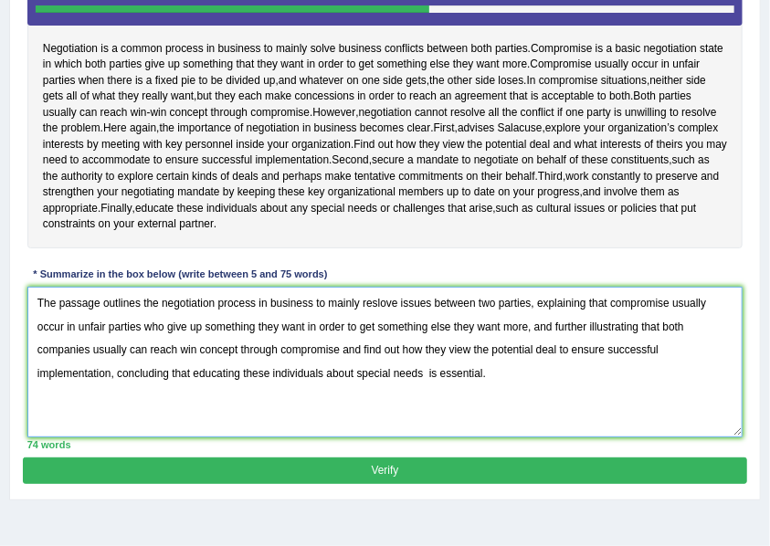
drag, startPoint x: 526, startPoint y: 356, endPoint x: 428, endPoint y: 358, distance: 97.7
click at [428, 358] on textarea "The passage outlines the negotiation process in business to mainly reslove issu…" at bounding box center [385, 362] width 716 height 151
click at [439, 359] on textarea "The passage outlines the negotiation process in business to mainly reslove issu…" at bounding box center [385, 362] width 716 height 151
click at [452, 359] on textarea "The passage outlines the negotiation process in business to mainly reslove issu…" at bounding box center [385, 362] width 716 height 151
drag, startPoint x: 451, startPoint y: 356, endPoint x: 427, endPoint y: 353, distance: 23.9
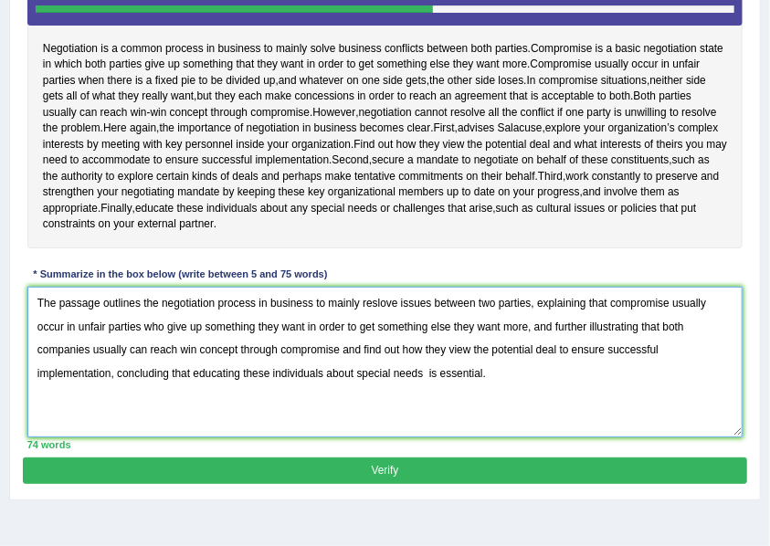
click at [427, 353] on textarea "The passage outlines the negotiation process in business to mainly reslove issu…" at bounding box center [385, 362] width 716 height 151
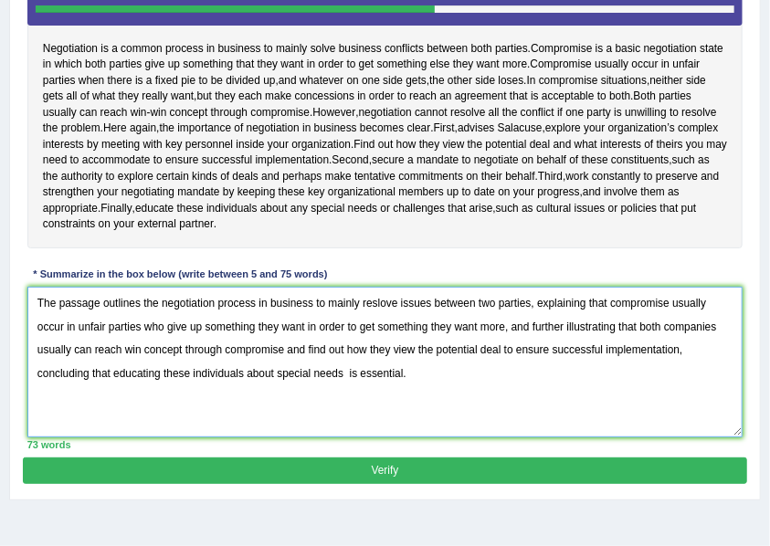
click at [450, 391] on textarea "The passage outlines the negotiation process in business to mainly reslove issu…" at bounding box center [385, 362] width 716 height 151
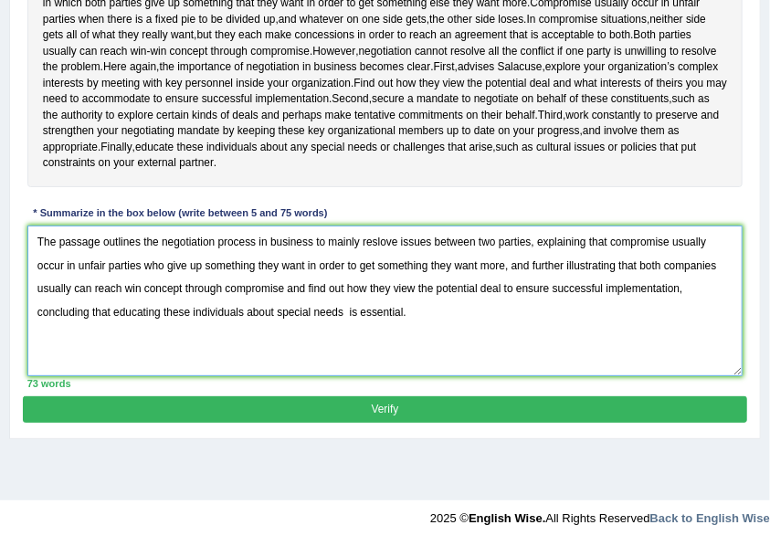
type textarea "The passage outlines the negotiation process in business to mainly reslove issu…"
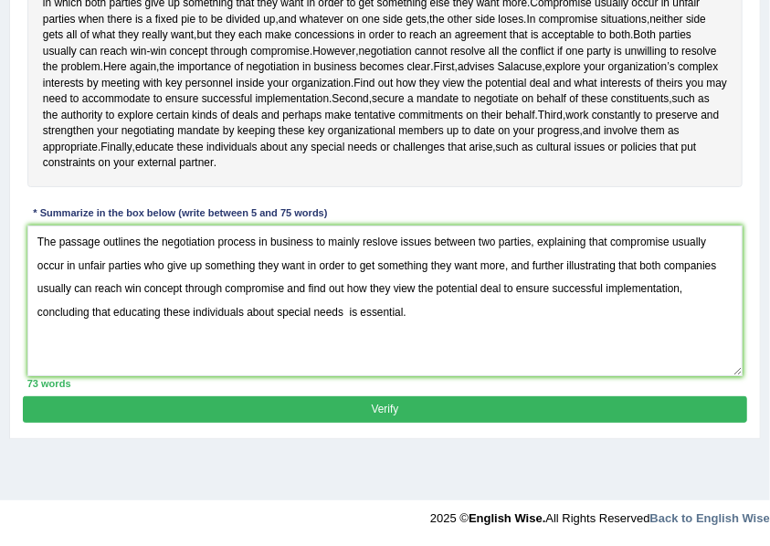
click at [430, 423] on button "Verify" at bounding box center [384, 409] width 723 height 26
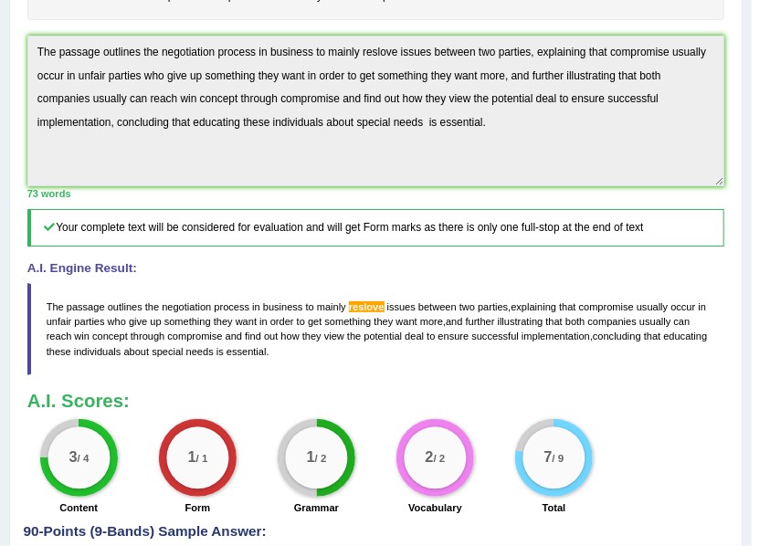
scroll to position [337, 0]
